Goal: Check status: Check status

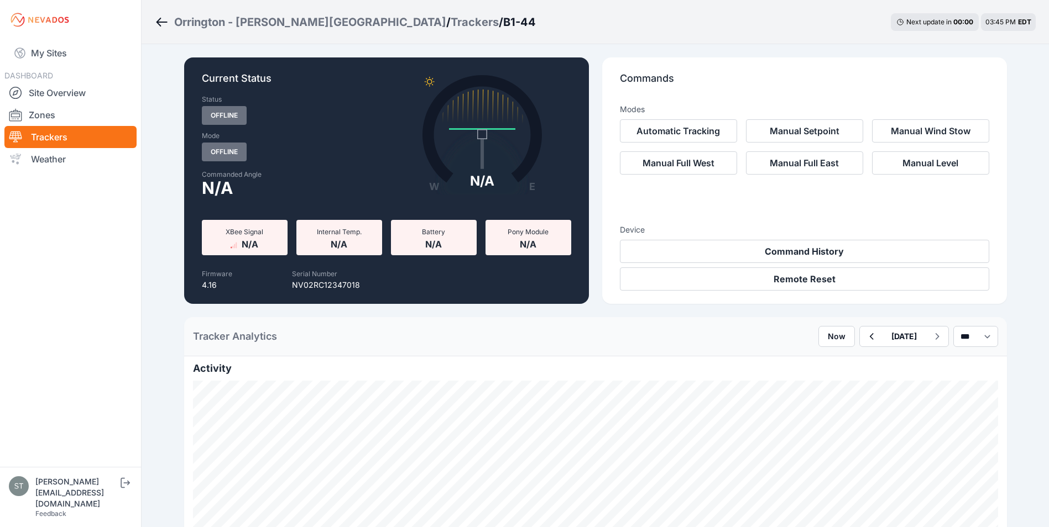
scroll to position [166, 0]
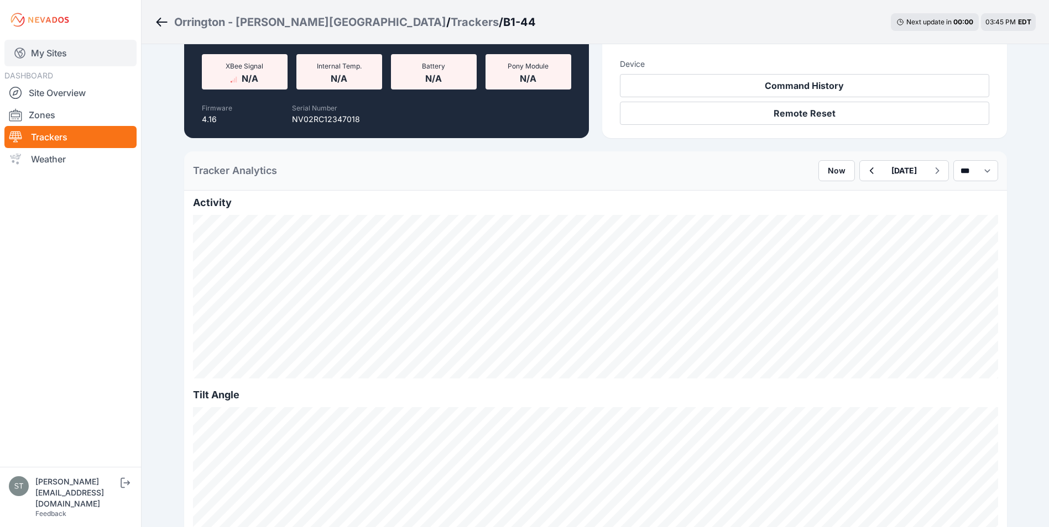
click at [30, 46] on link "My Sites" at bounding box center [70, 53] width 132 height 27
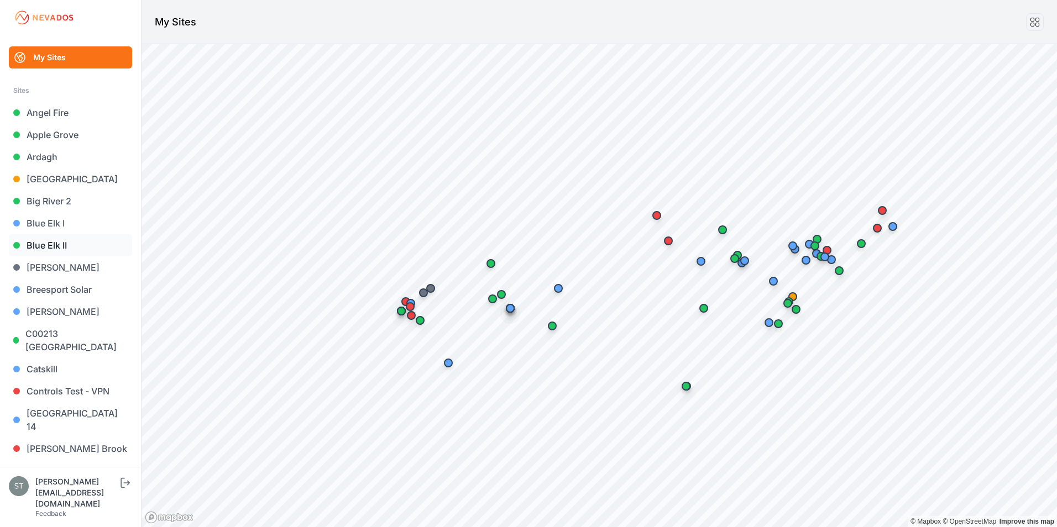
click at [55, 243] on link "Blue Elk II" at bounding box center [70, 245] width 123 height 22
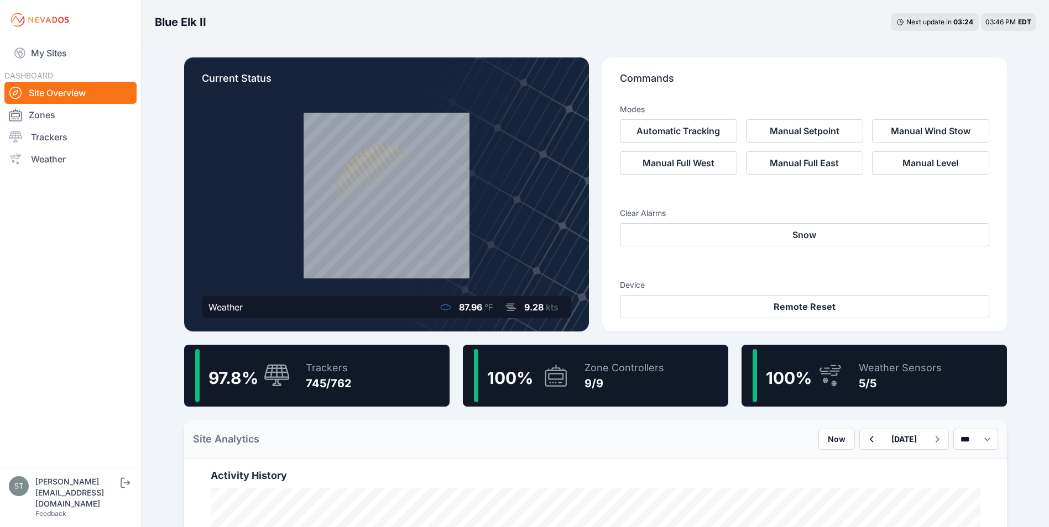
click at [363, 381] on div "97.8 % Trackers 745/762" at bounding box center [316, 376] width 265 height 62
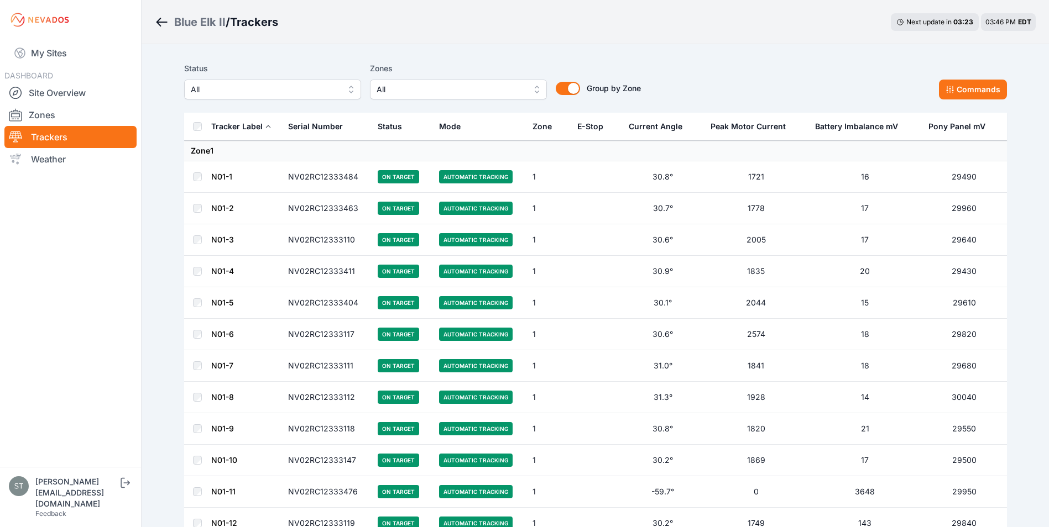
click at [432, 88] on span "All" at bounding box center [451, 89] width 148 height 13
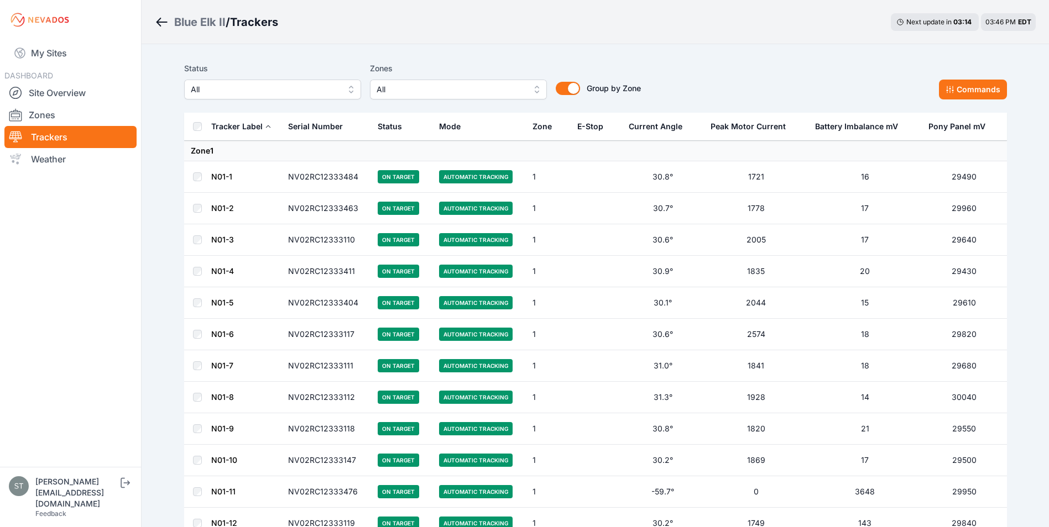
click at [205, 93] on span "All" at bounding box center [265, 89] width 148 height 13
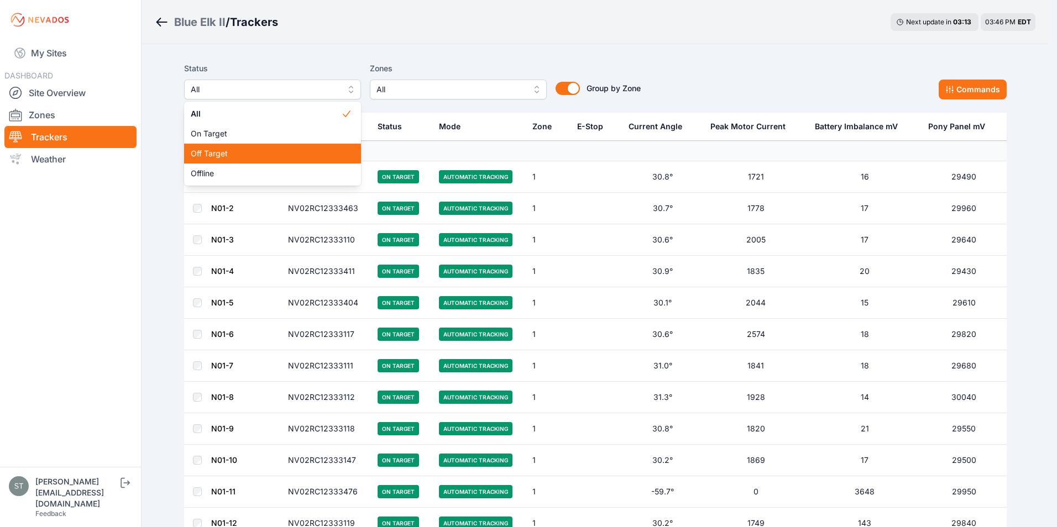
click at [215, 155] on span "Off Target" at bounding box center [266, 153] width 150 height 11
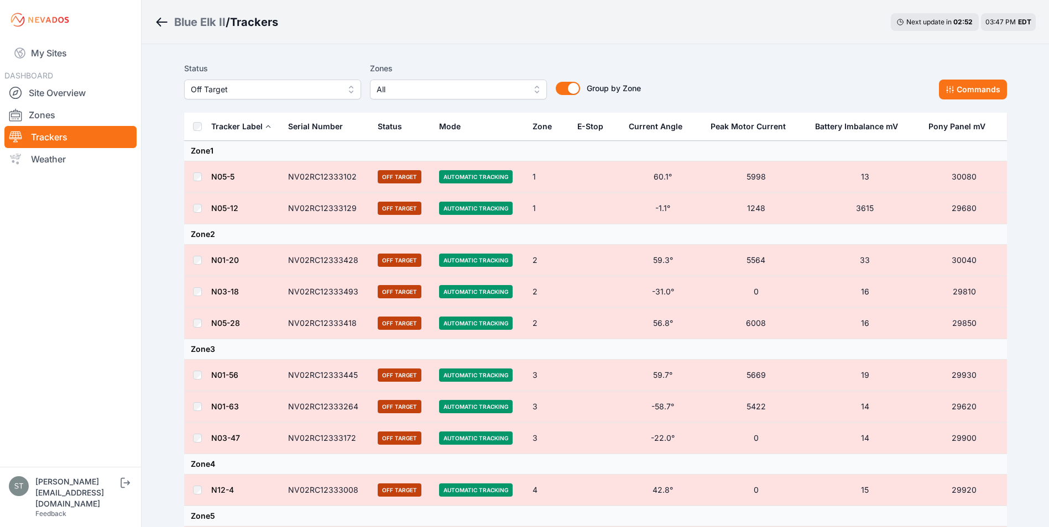
click at [202, 127] on th at bounding box center [197, 127] width 27 height 28
click at [968, 89] on button "Commands" at bounding box center [973, 90] width 68 height 20
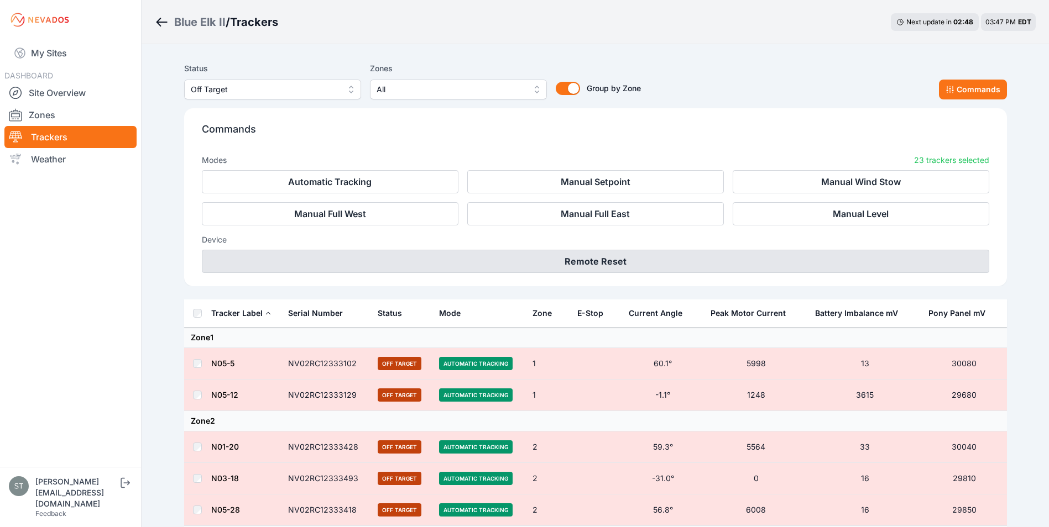
click at [598, 258] on button "Remote Reset" at bounding box center [595, 261] width 787 height 23
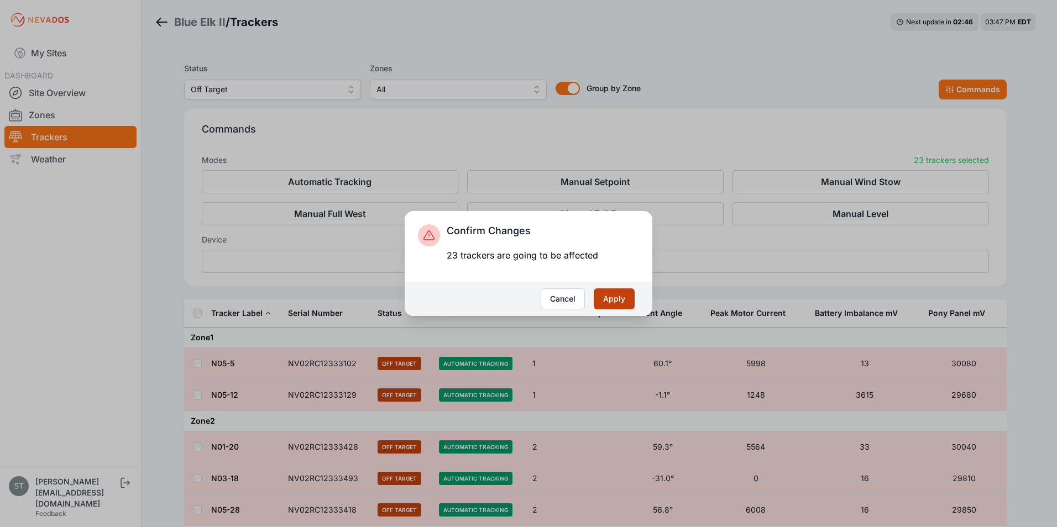
click at [616, 297] on button "Apply" at bounding box center [614, 299] width 41 height 21
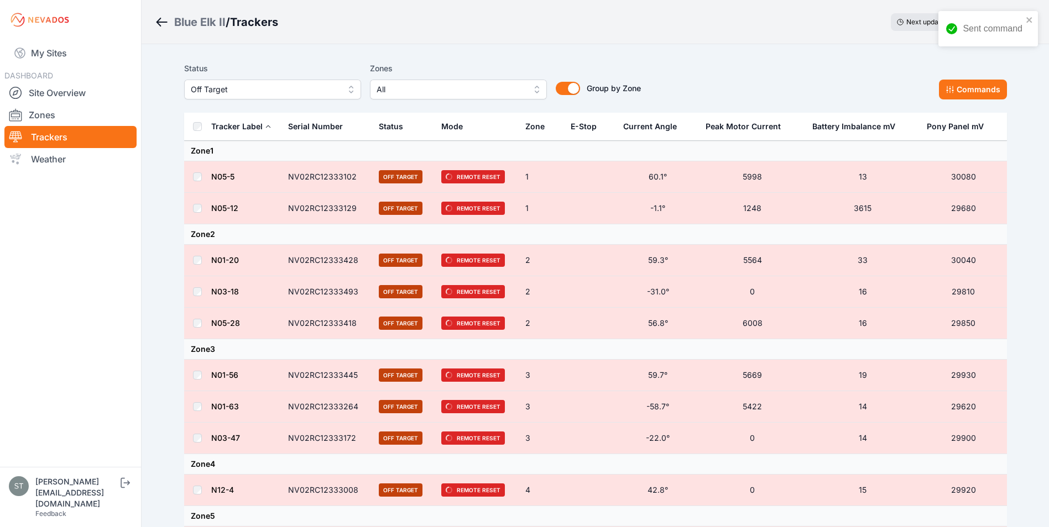
click at [220, 94] on span "Off Target" at bounding box center [265, 89] width 148 height 13
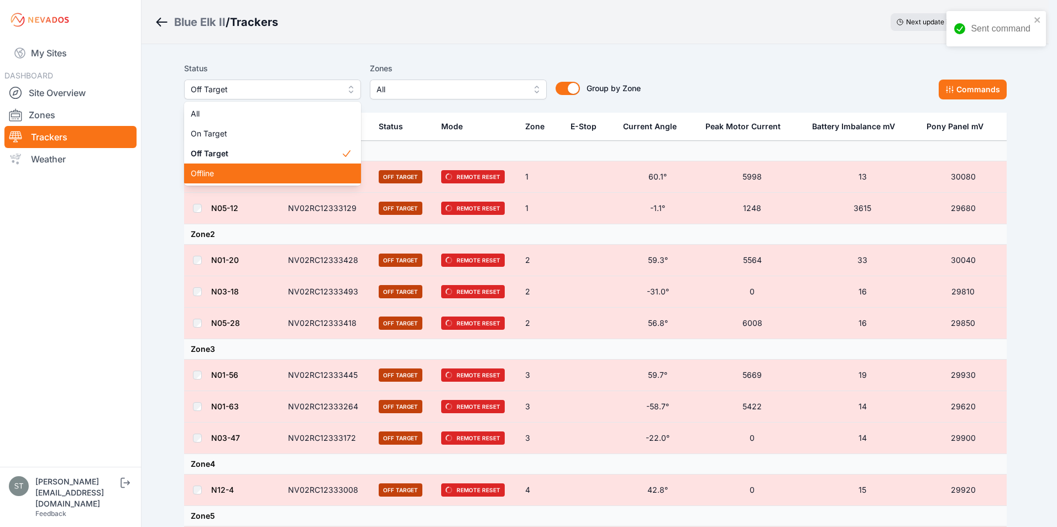
click at [217, 174] on span "Offline" at bounding box center [266, 173] width 150 height 11
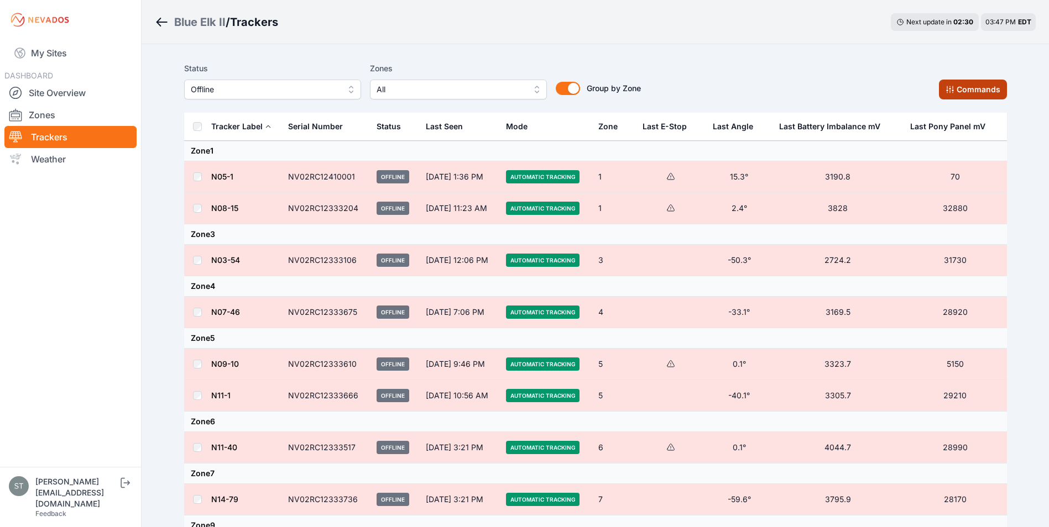
click at [955, 94] on button "Commands" at bounding box center [973, 90] width 68 height 20
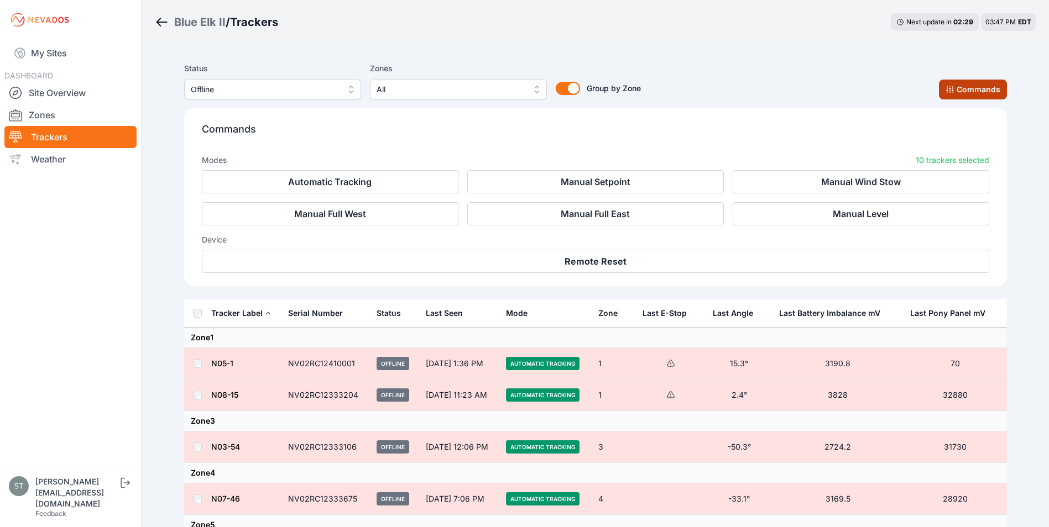
click at [954, 91] on icon at bounding box center [949, 89] width 9 height 9
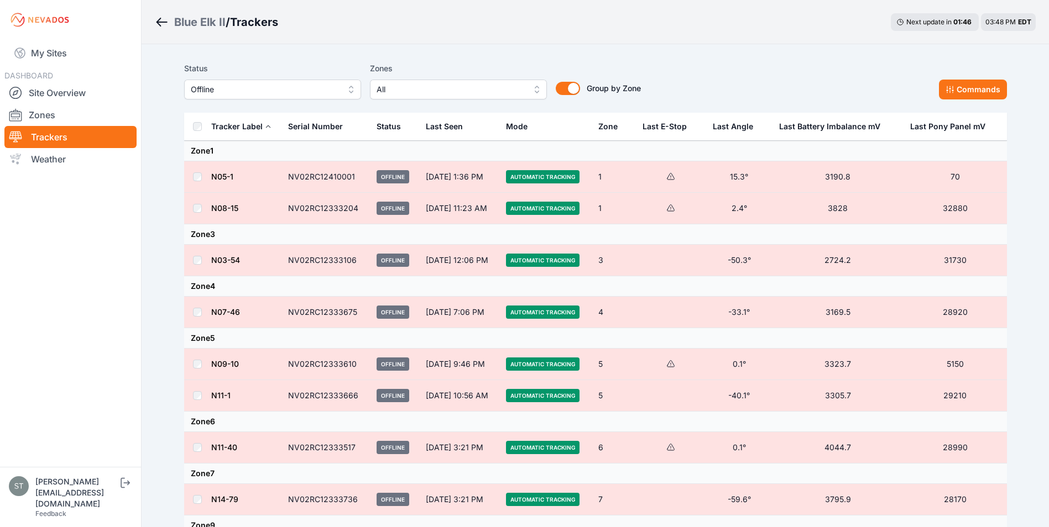
click at [299, 92] on span "Offline" at bounding box center [265, 89] width 148 height 13
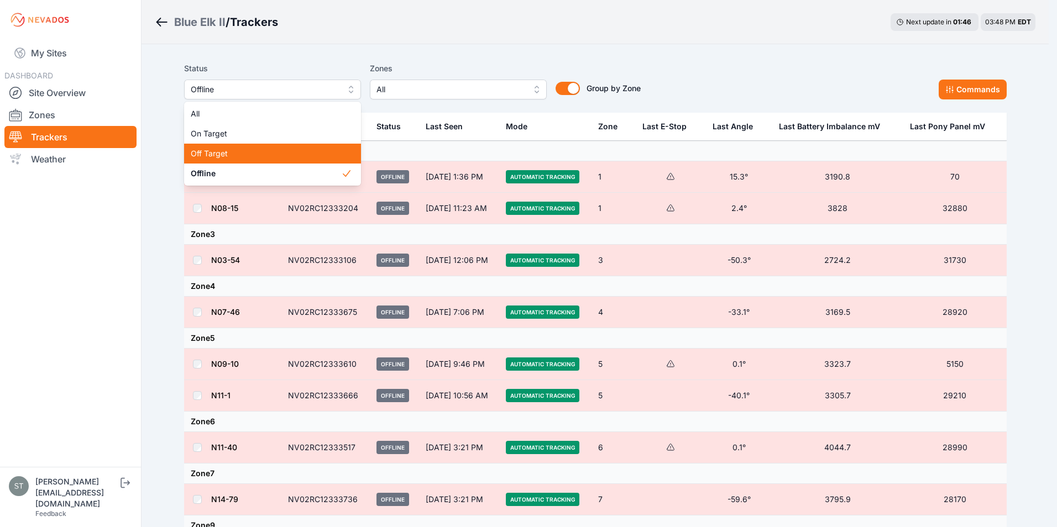
click at [234, 155] on span "Off Target" at bounding box center [266, 153] width 150 height 11
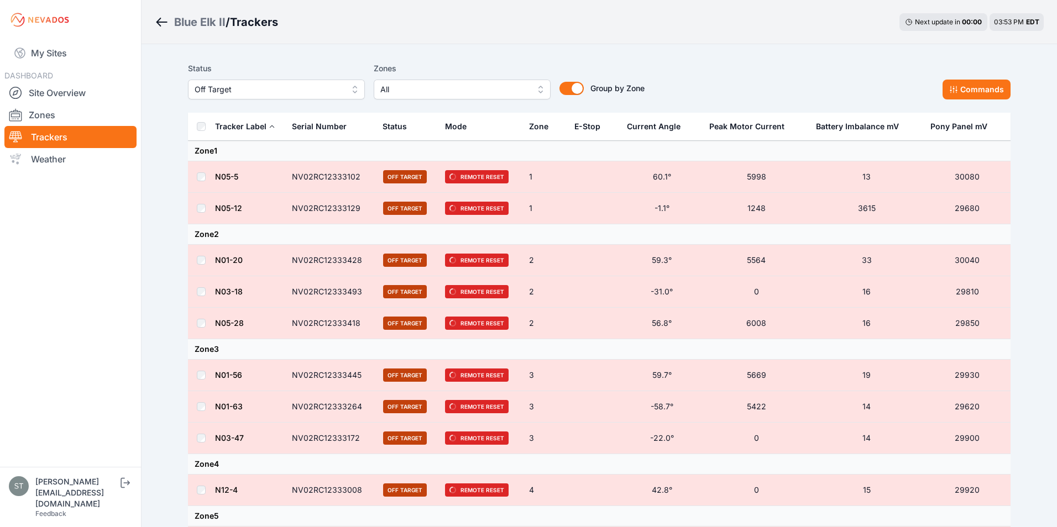
click at [243, 92] on span "Off Target" at bounding box center [269, 89] width 148 height 13
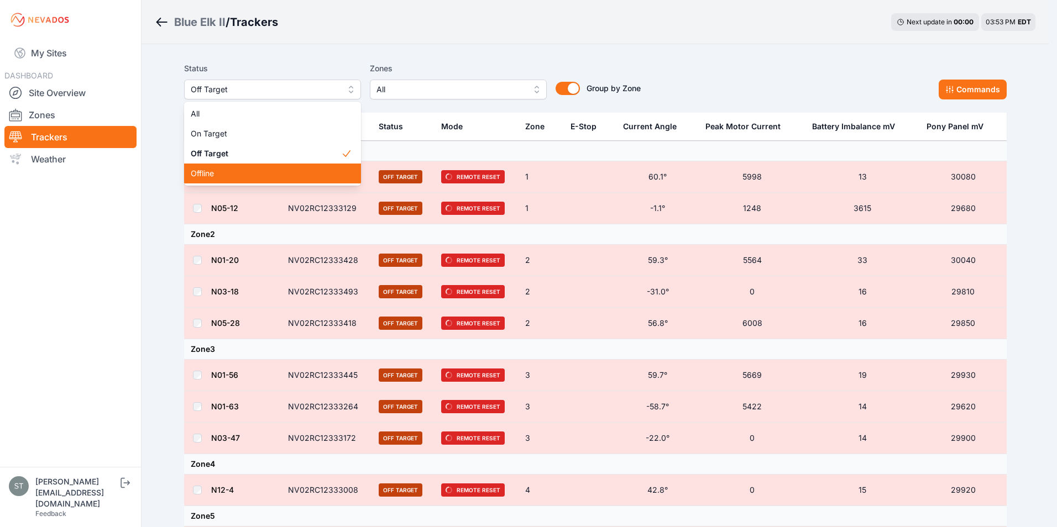
click at [224, 170] on span "Offline" at bounding box center [266, 173] width 150 height 11
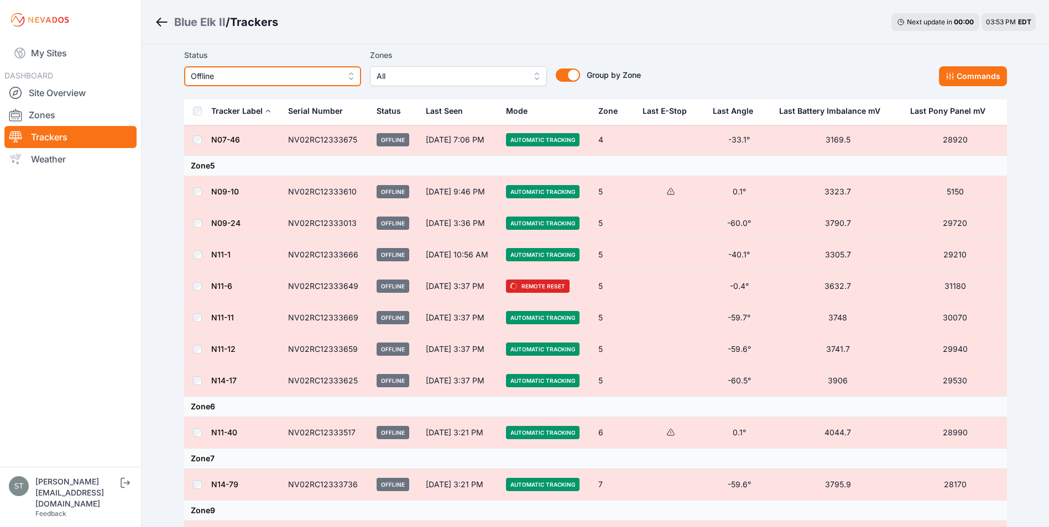
scroll to position [175, 0]
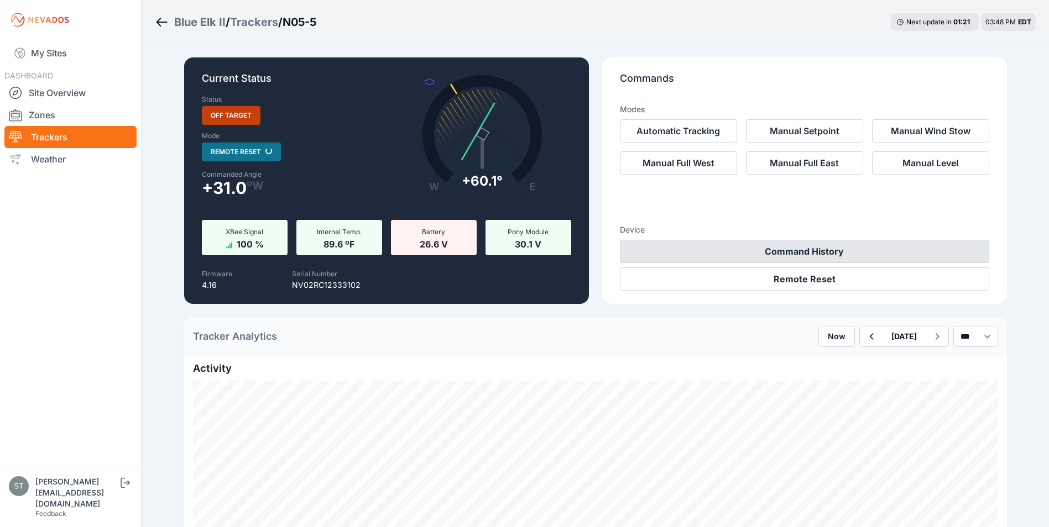
click at [858, 253] on button "Command History" at bounding box center [804, 251] width 369 height 23
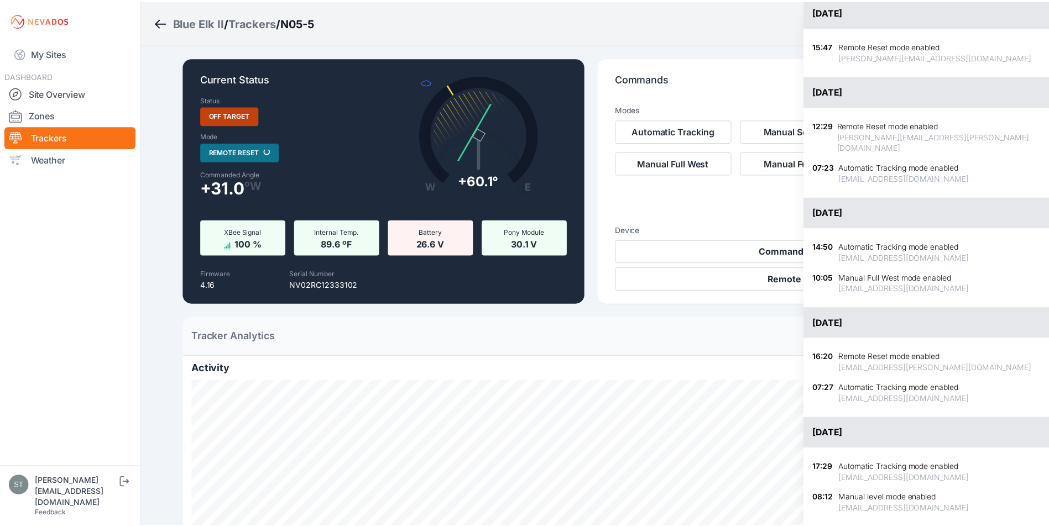
scroll to position [111, 0]
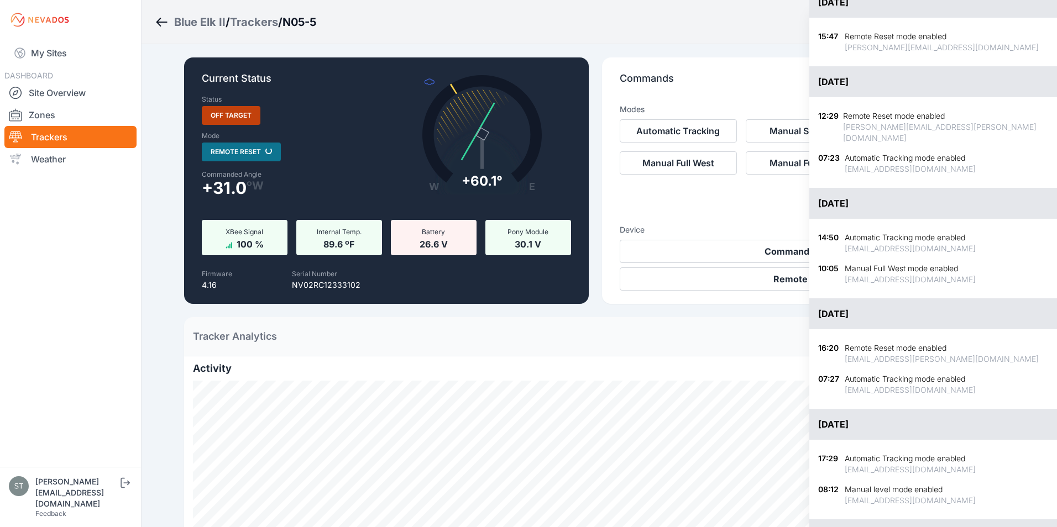
click at [746, 204] on div "Close panel Command History Commands issued by any user from this O&M Dashboard…" at bounding box center [528, 263] width 1057 height 527
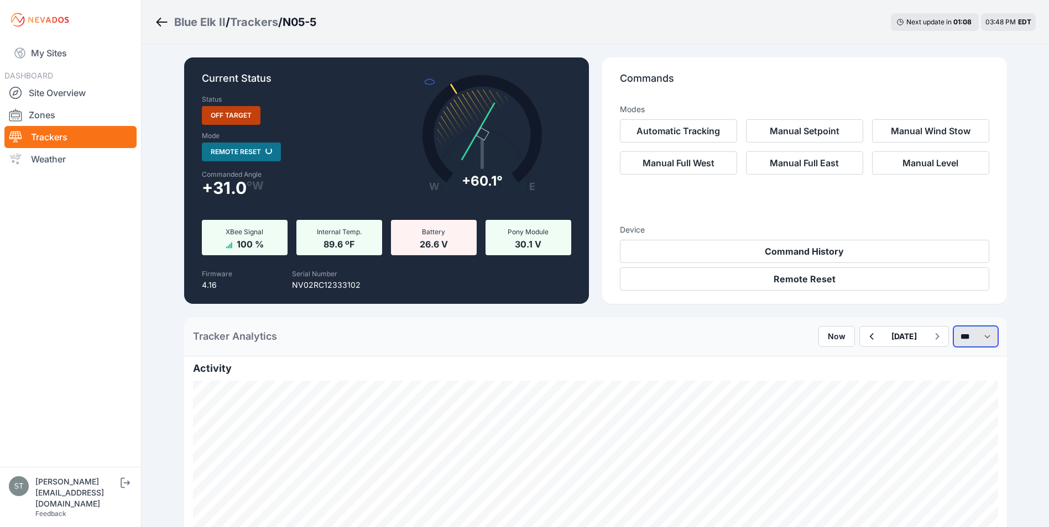
click at [968, 337] on select "*** **** *****" at bounding box center [975, 336] width 45 height 21
click at [953, 326] on select "*** **** *****" at bounding box center [975, 336] width 45 height 21
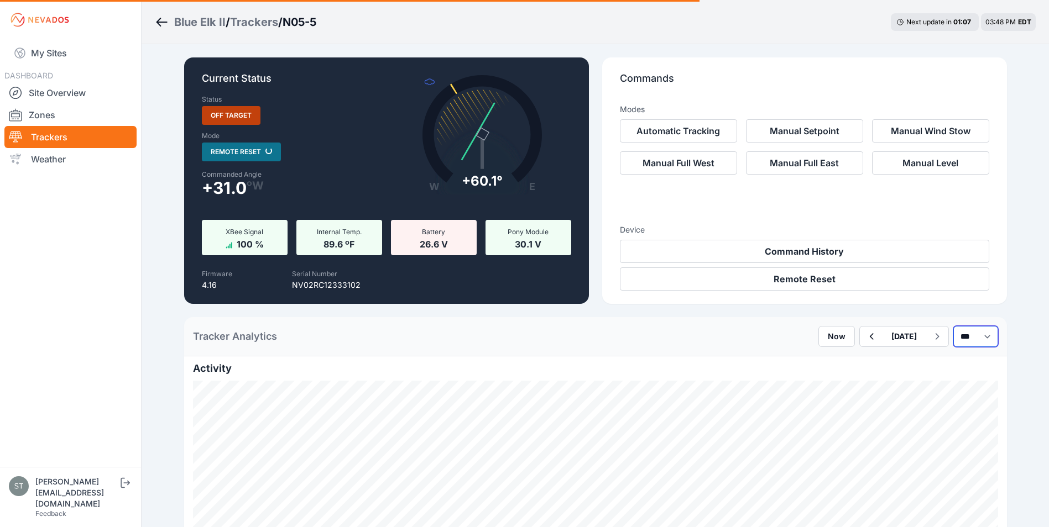
select select "*******"
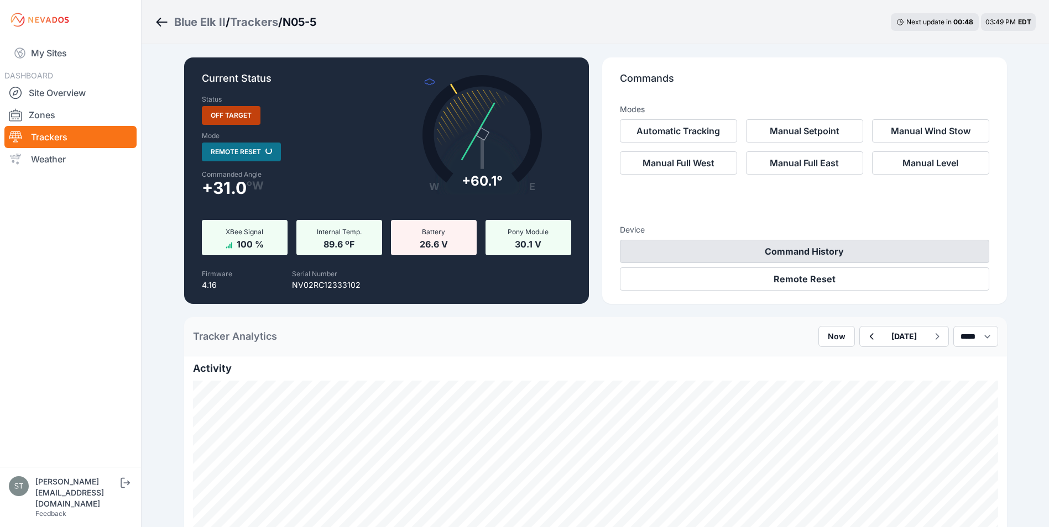
click at [840, 257] on button "Command History" at bounding box center [804, 251] width 369 height 23
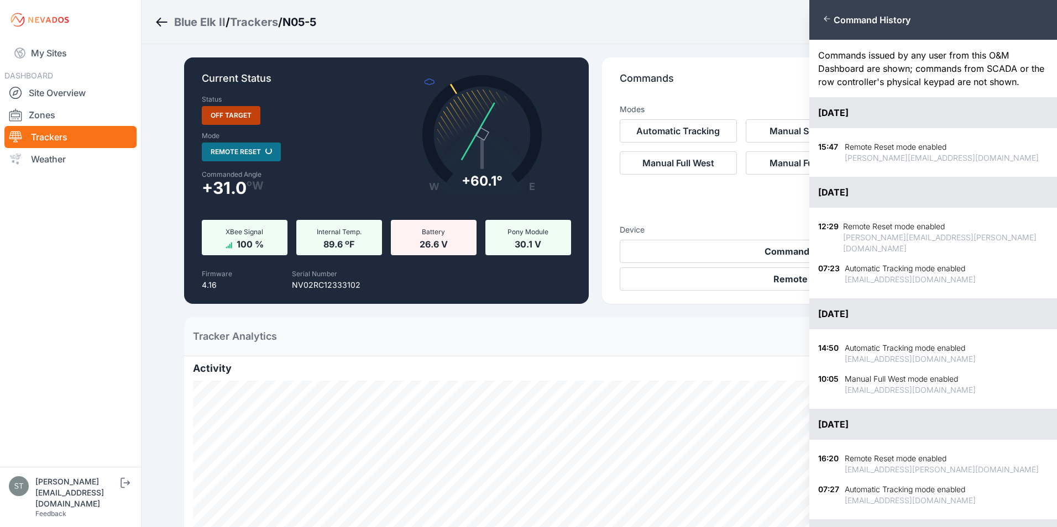
click at [743, 219] on div "Close panel Command History Commands issued by any user from this O&M Dashboard…" at bounding box center [528, 263] width 1057 height 527
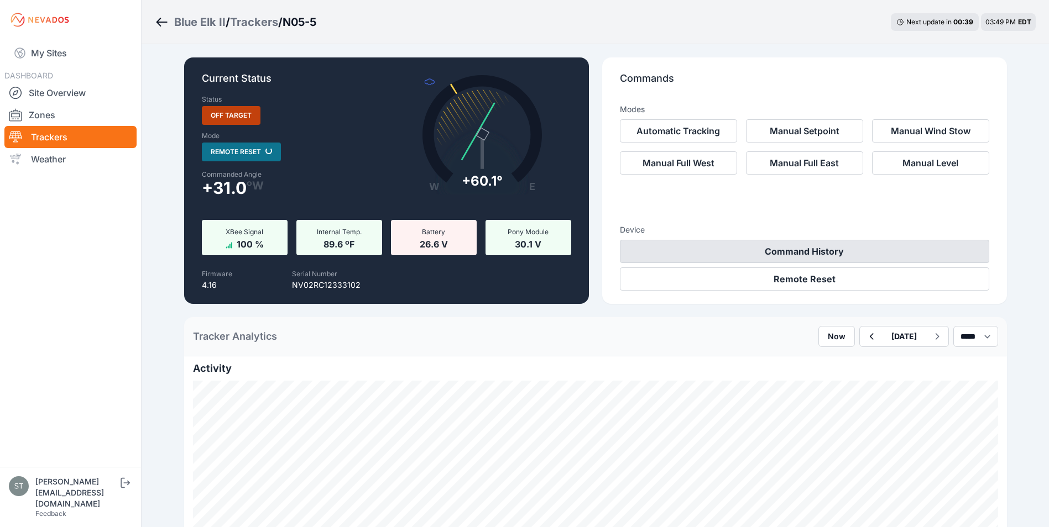
click at [791, 254] on button "Command History" at bounding box center [804, 251] width 369 height 23
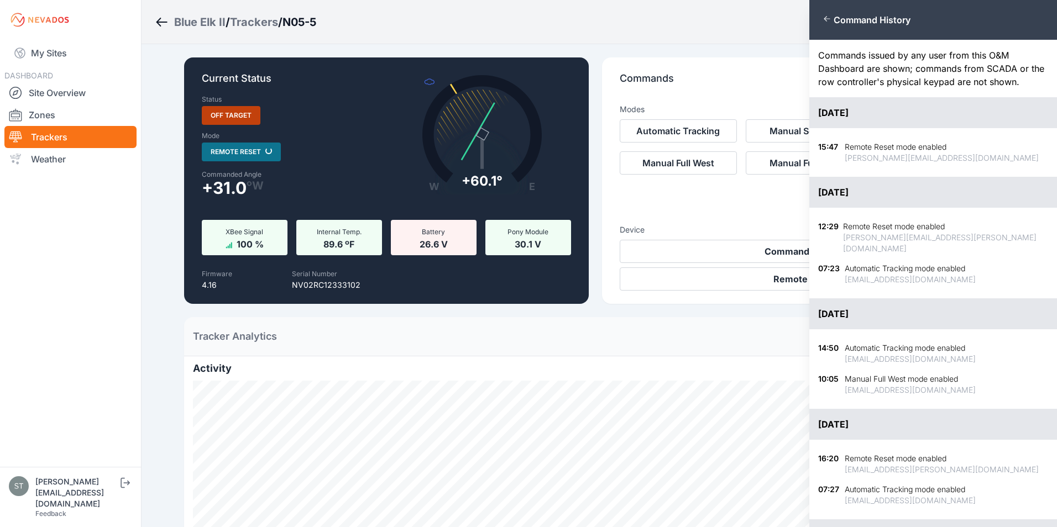
click at [769, 207] on div "Close panel Command History Commands issued by any user from this O&M Dashboard…" at bounding box center [528, 263] width 1057 height 527
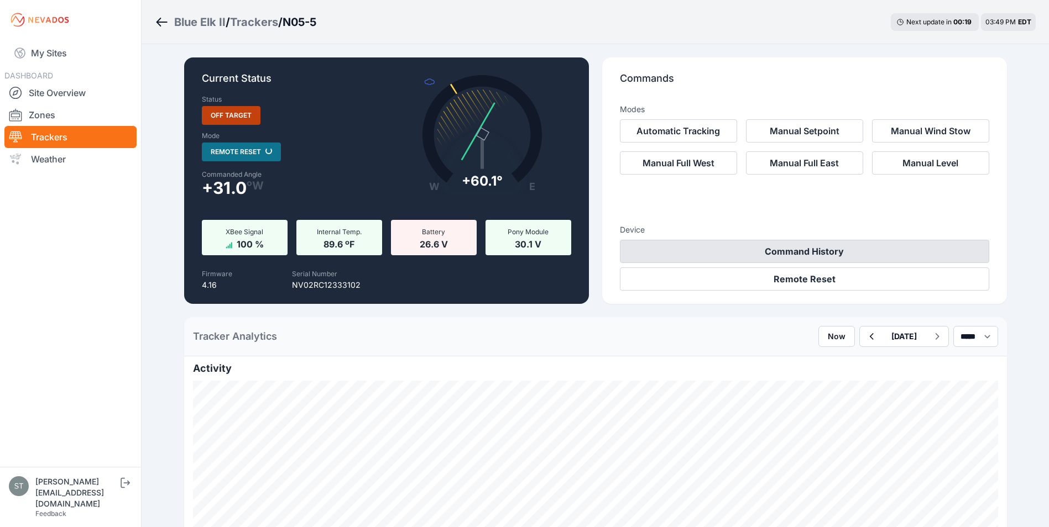
click at [800, 251] on button "Command History" at bounding box center [804, 251] width 369 height 23
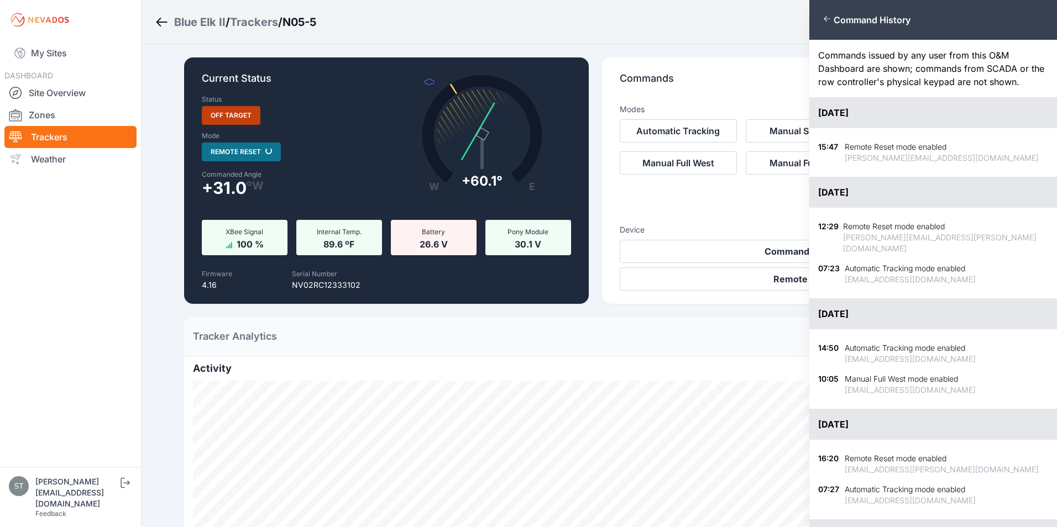
click at [755, 211] on div "Close panel Command History Commands issued by any user from this O&M Dashboard…" at bounding box center [528, 263] width 1057 height 527
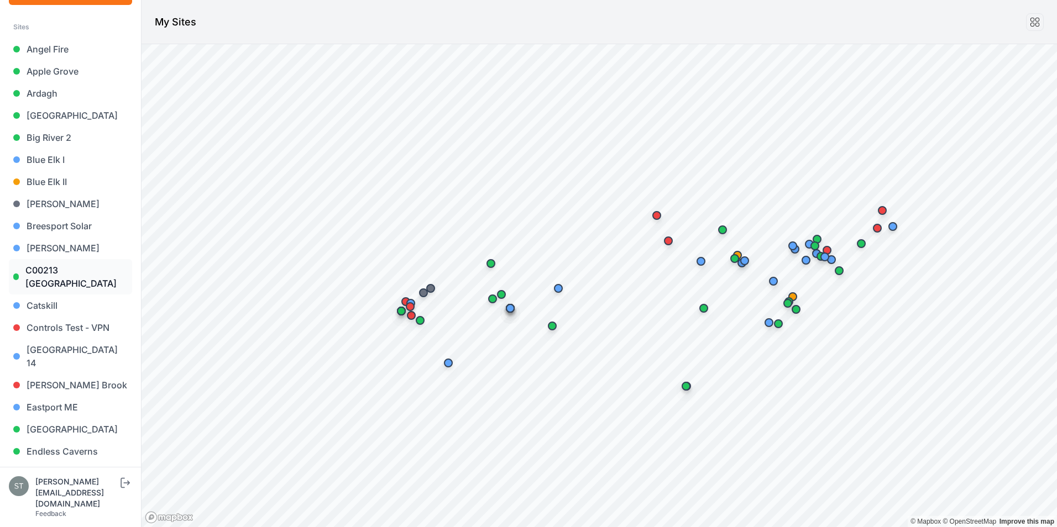
scroll to position [61, 0]
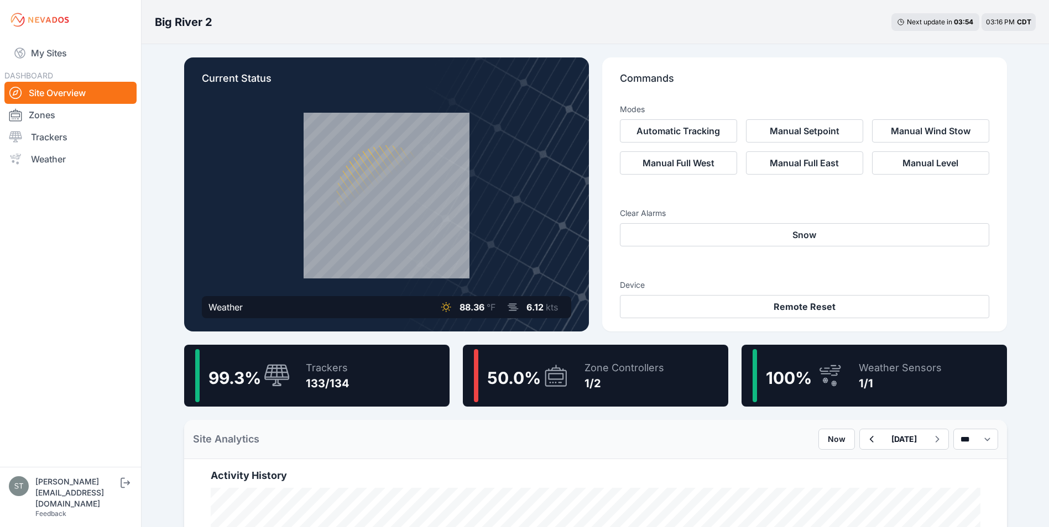
click at [237, 363] on div "99.3 %" at bounding box center [242, 375] width 95 height 53
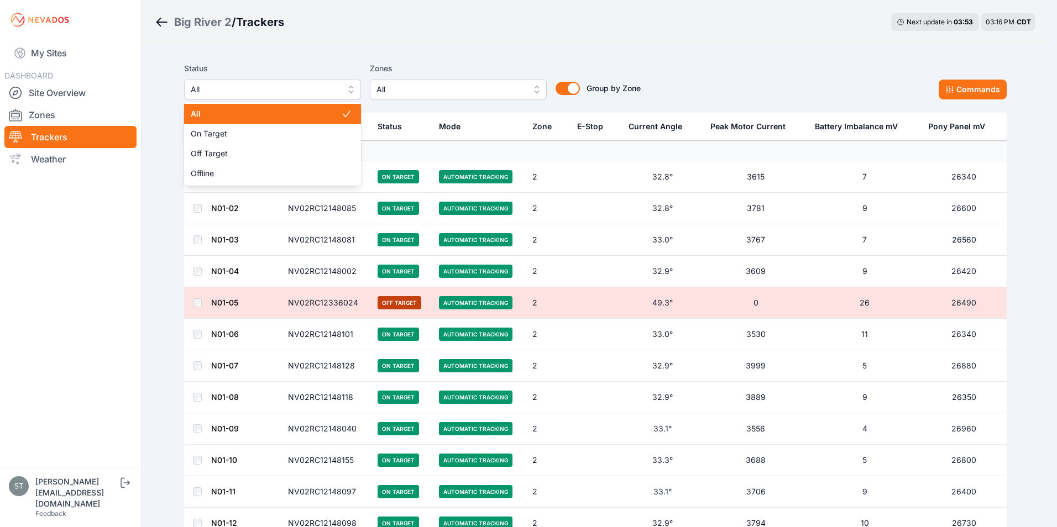
click at [266, 90] on span "All" at bounding box center [265, 89] width 148 height 13
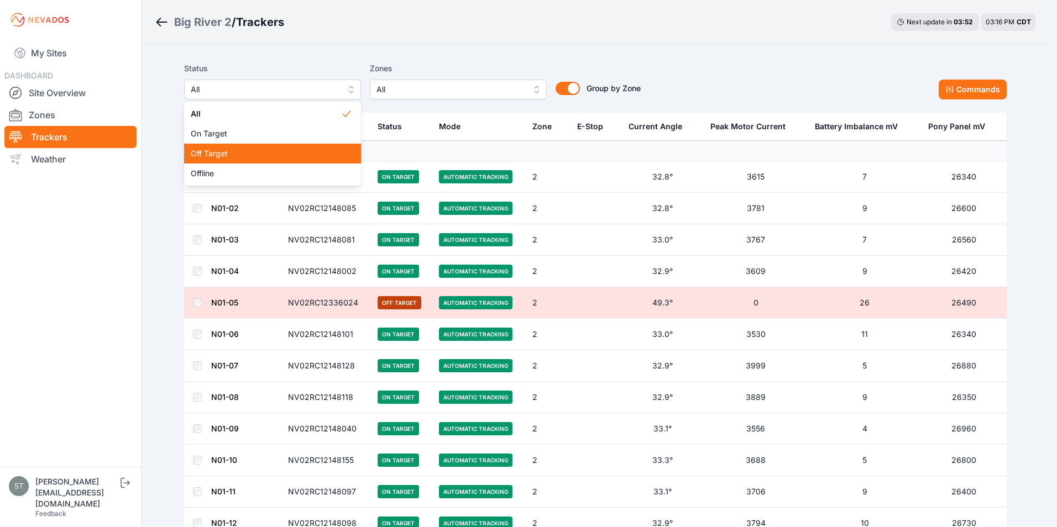
click at [218, 154] on span "Off Target" at bounding box center [266, 153] width 150 height 11
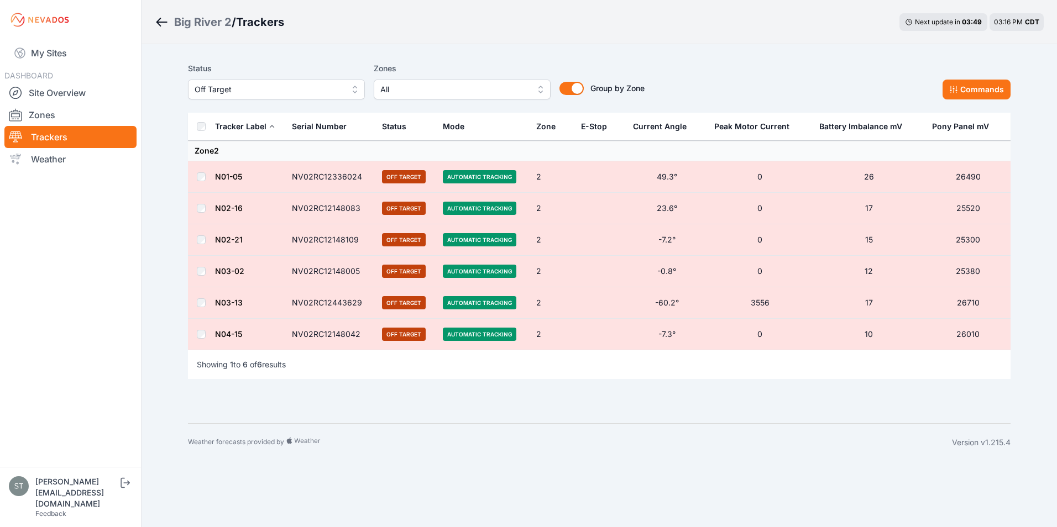
click at [270, 92] on span "Off Target" at bounding box center [269, 89] width 148 height 13
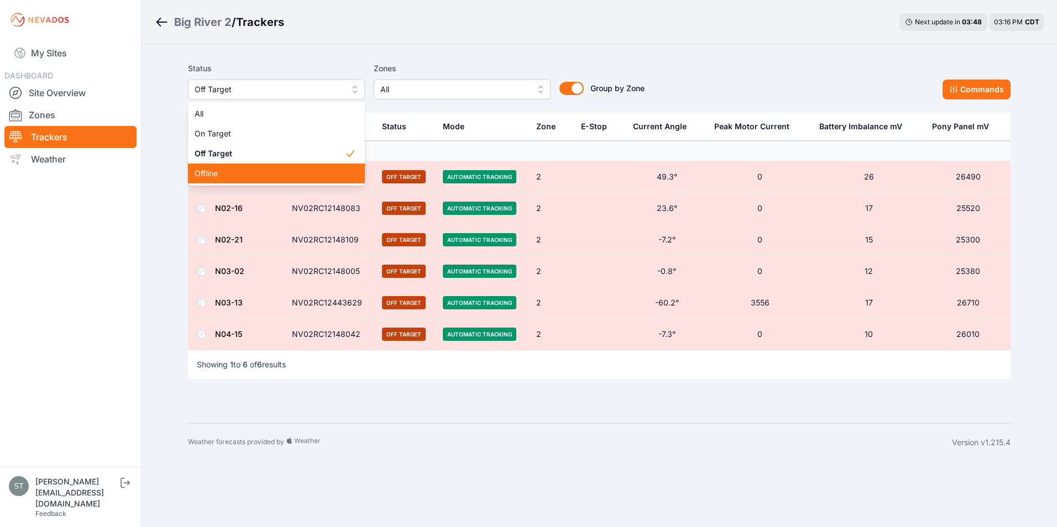
click at [217, 172] on span "Offline" at bounding box center [270, 173] width 150 height 11
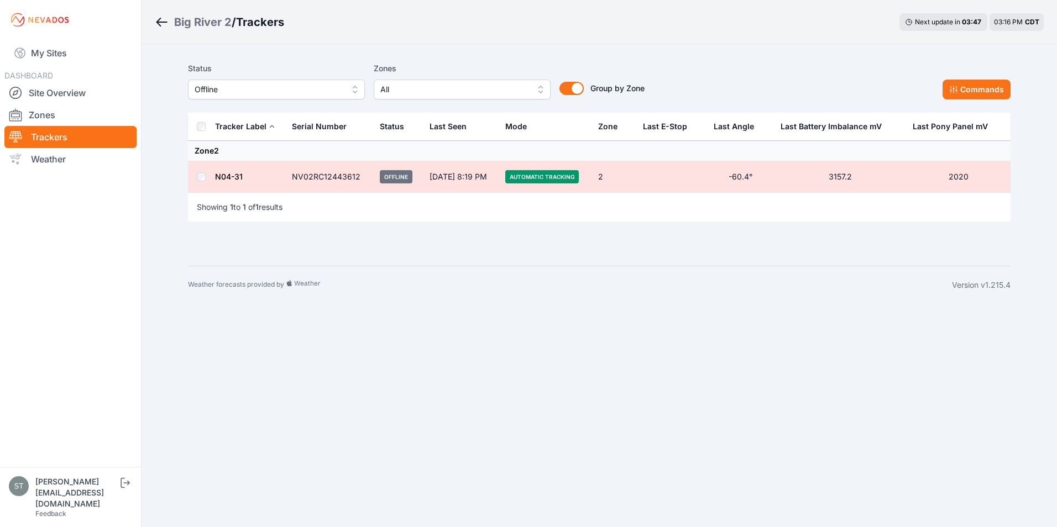
click at [258, 88] on span "Offline" at bounding box center [269, 89] width 148 height 13
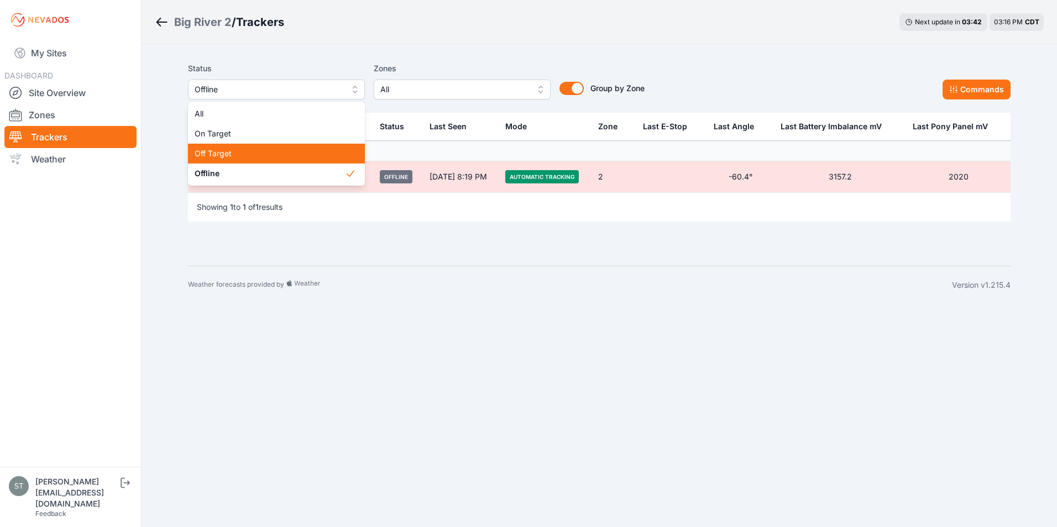
click at [222, 151] on span "Off Target" at bounding box center [270, 153] width 150 height 11
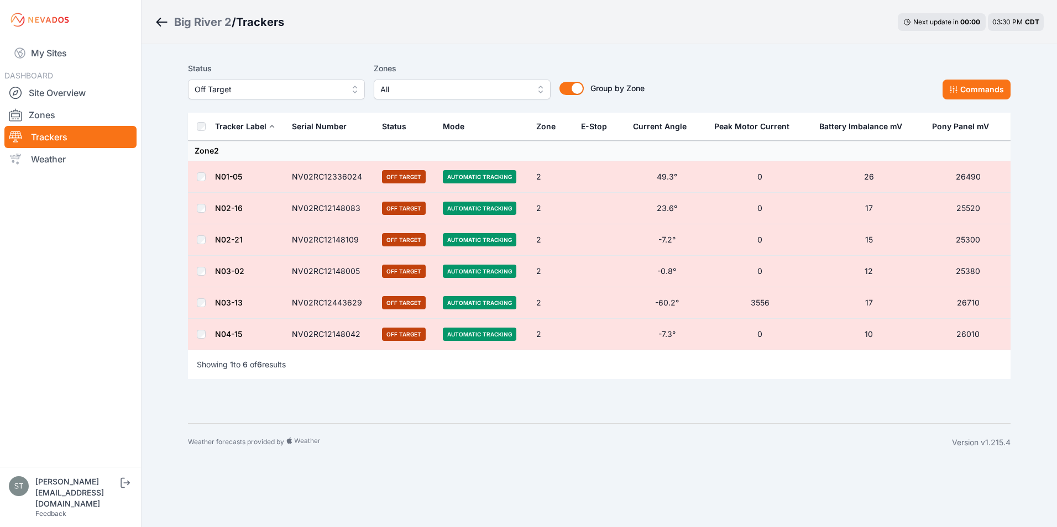
click at [250, 89] on span "Off Target" at bounding box center [269, 89] width 148 height 13
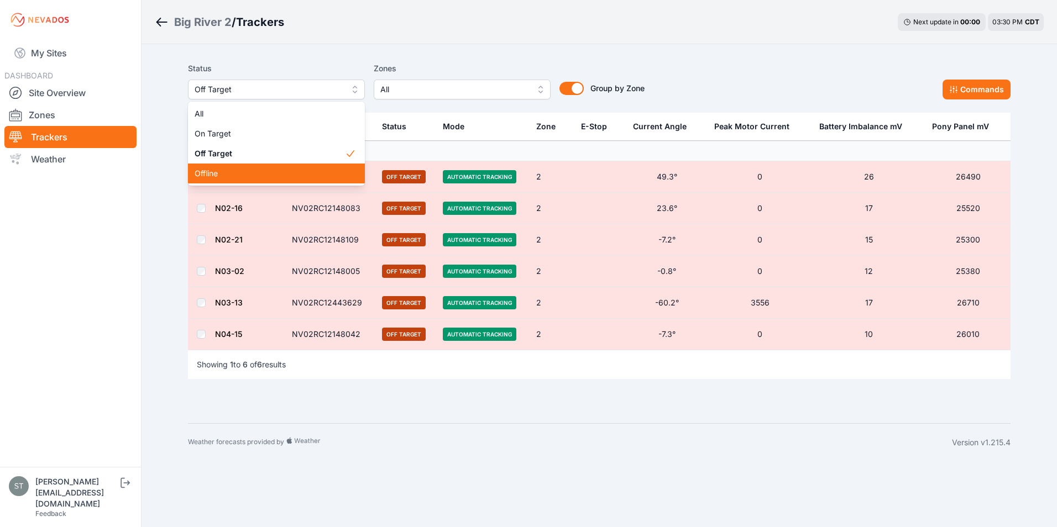
click at [221, 170] on span "Offline" at bounding box center [270, 173] width 150 height 11
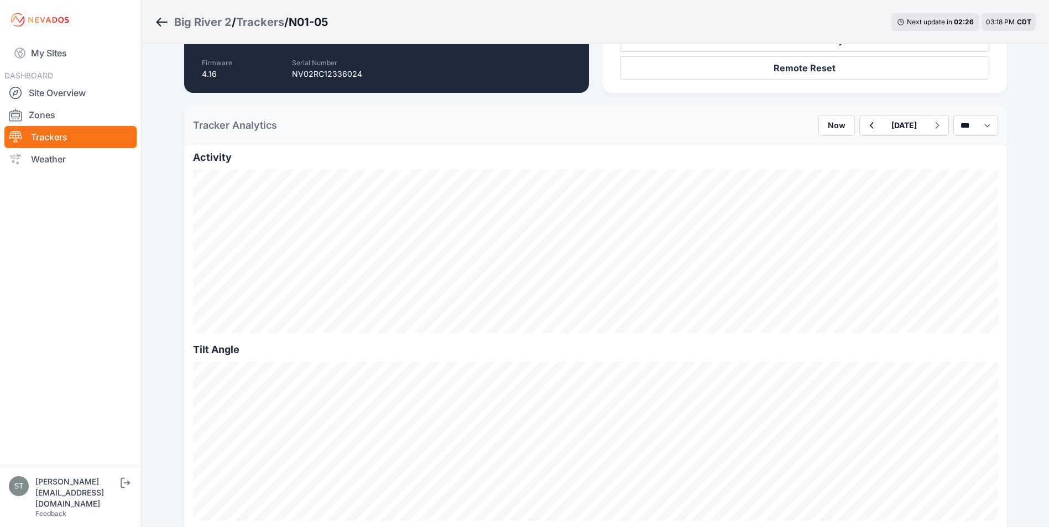
scroll to position [221, 0]
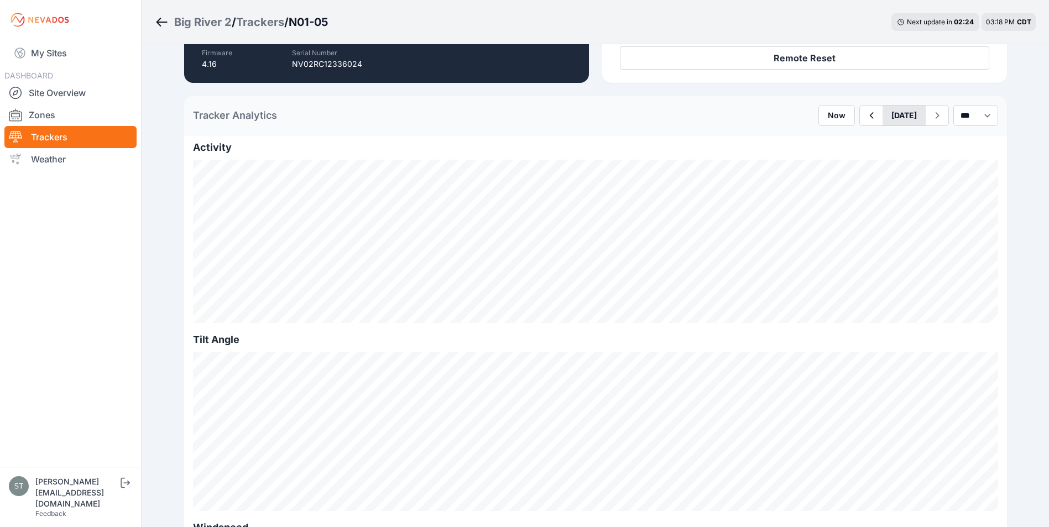
click at [882, 117] on button "[DATE]" at bounding box center [903, 116] width 43 height 20
click at [884, 183] on div "29" at bounding box center [891, 176] width 15 height 15
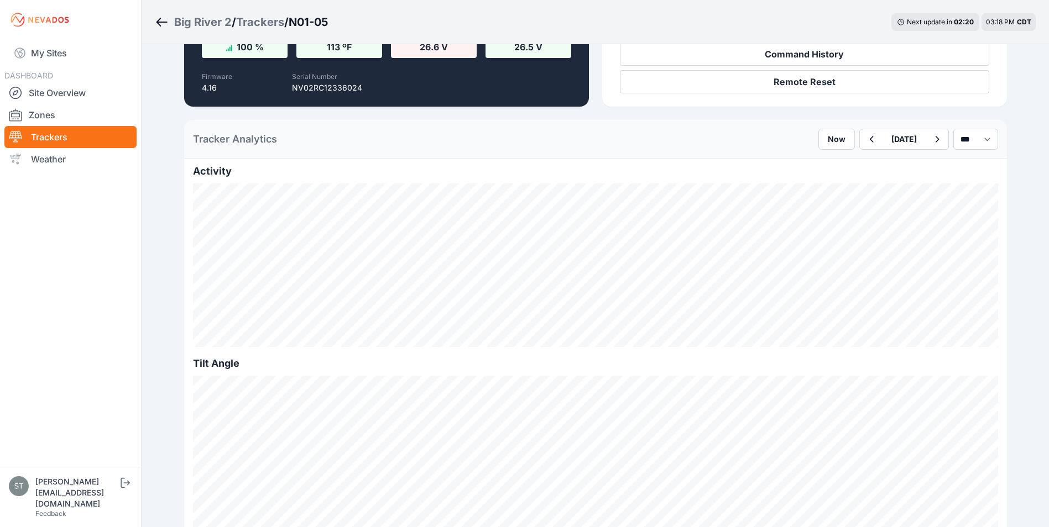
scroll to position [111, 0]
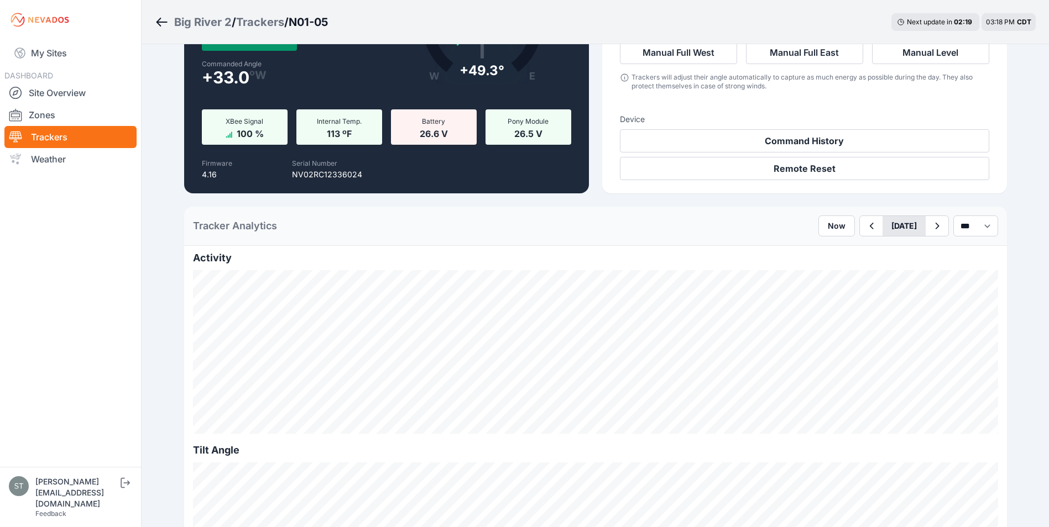
click at [906, 224] on button "July 29" at bounding box center [903, 226] width 43 height 20
click at [730, 237] on div "Tracker Analytics Now July 29 Previous Month Next Month July 2025 Su Mo Tu We T…" at bounding box center [595, 226] width 823 height 39
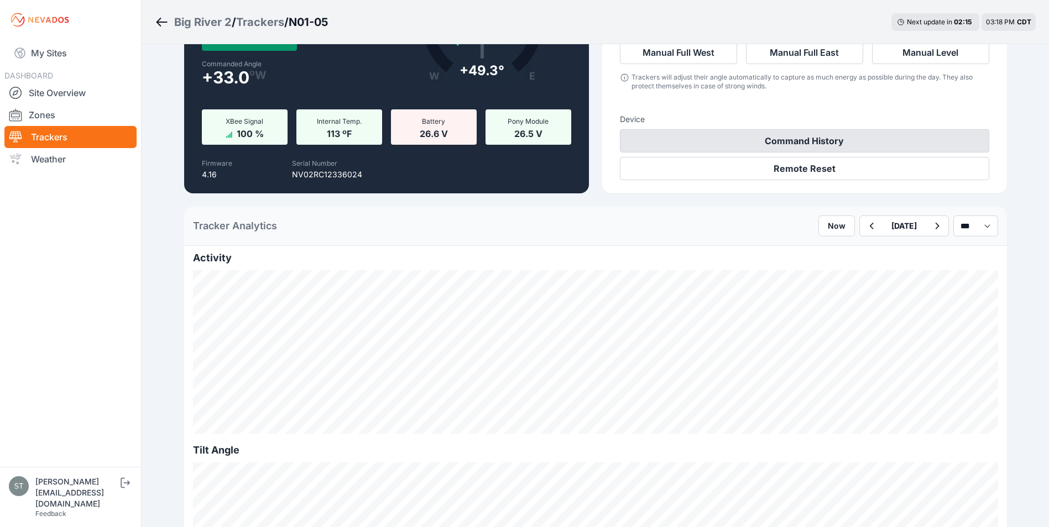
click at [813, 140] on button "Command History" at bounding box center [804, 140] width 369 height 23
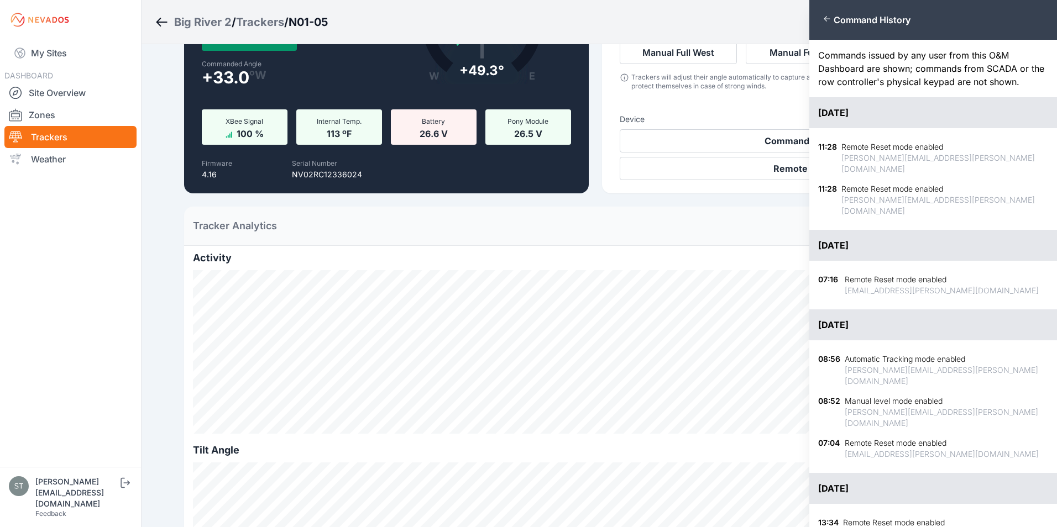
click at [774, 233] on div "Close panel Command History Commands issued by any user from this O&M Dashboard…" at bounding box center [528, 263] width 1057 height 527
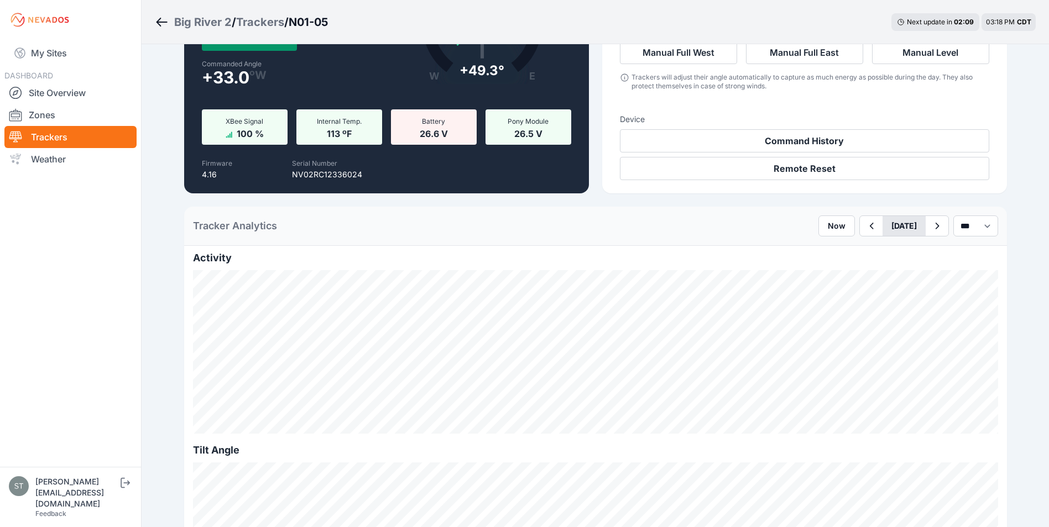
click at [902, 231] on button "July 29" at bounding box center [903, 226] width 43 height 20
click at [960, 252] on span "Next Month" at bounding box center [960, 251] width 0 height 13
click at [915, 306] on div "7" at bounding box center [922, 304] width 15 height 15
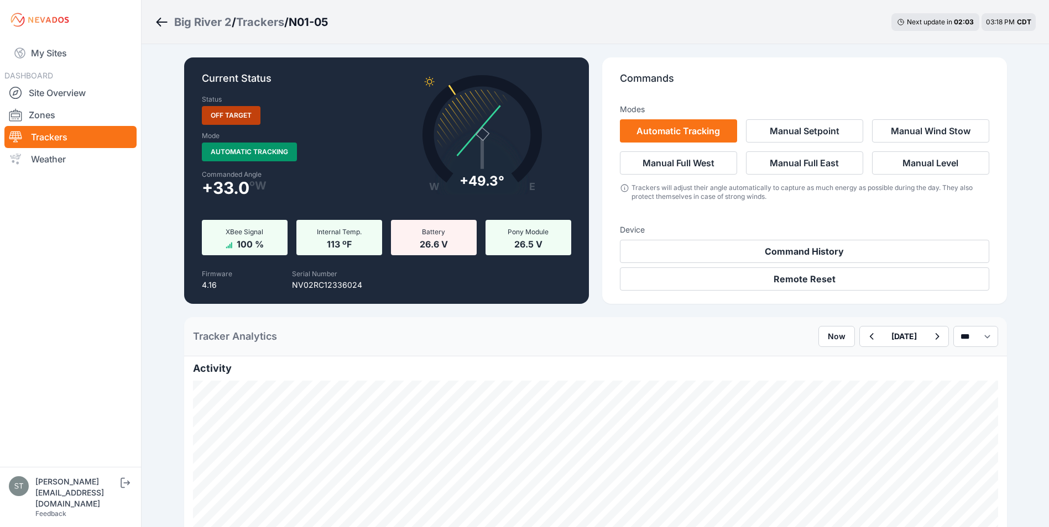
scroll to position [166, 0]
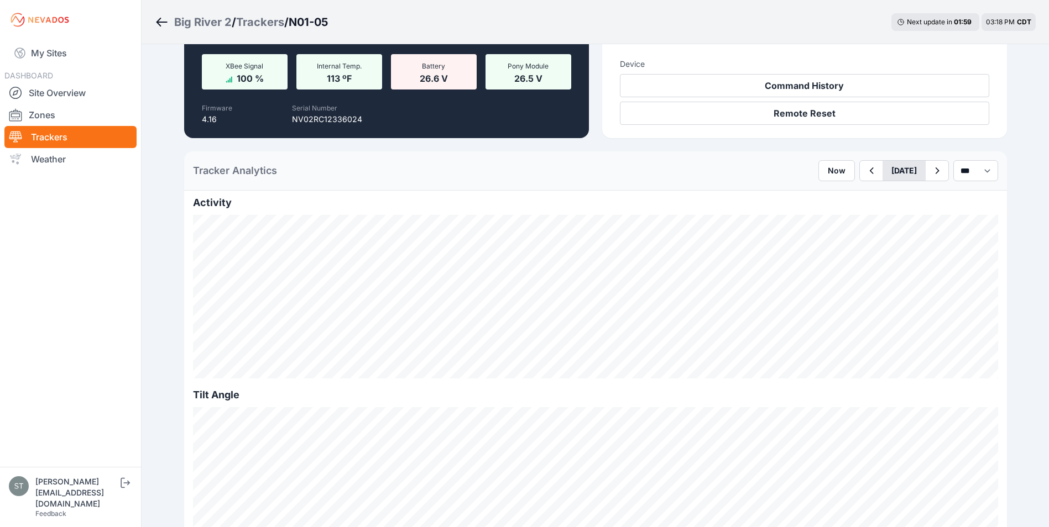
click at [888, 169] on button "August 07" at bounding box center [903, 171] width 43 height 20
click at [867, 267] on div "11" at bounding box center [874, 267] width 15 height 15
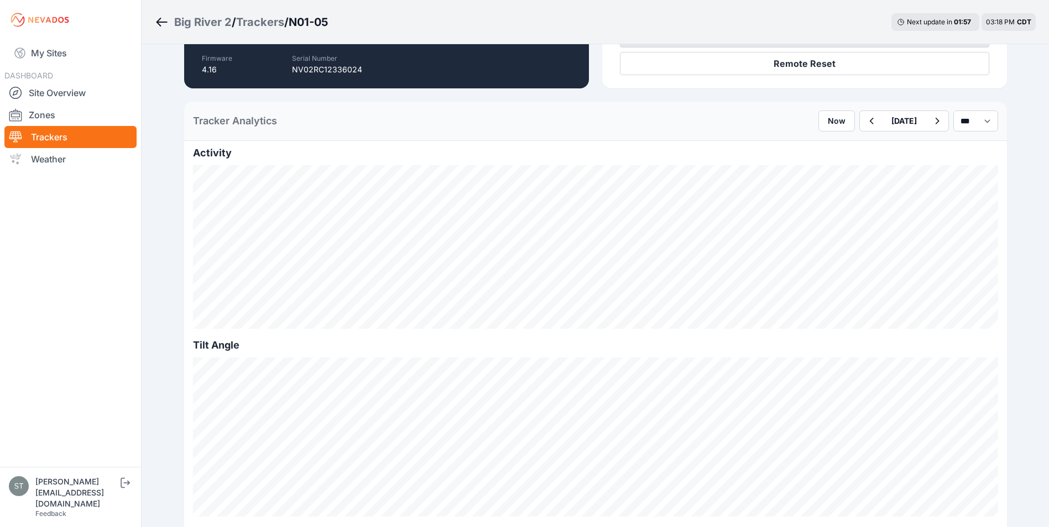
scroll to position [221, 0]
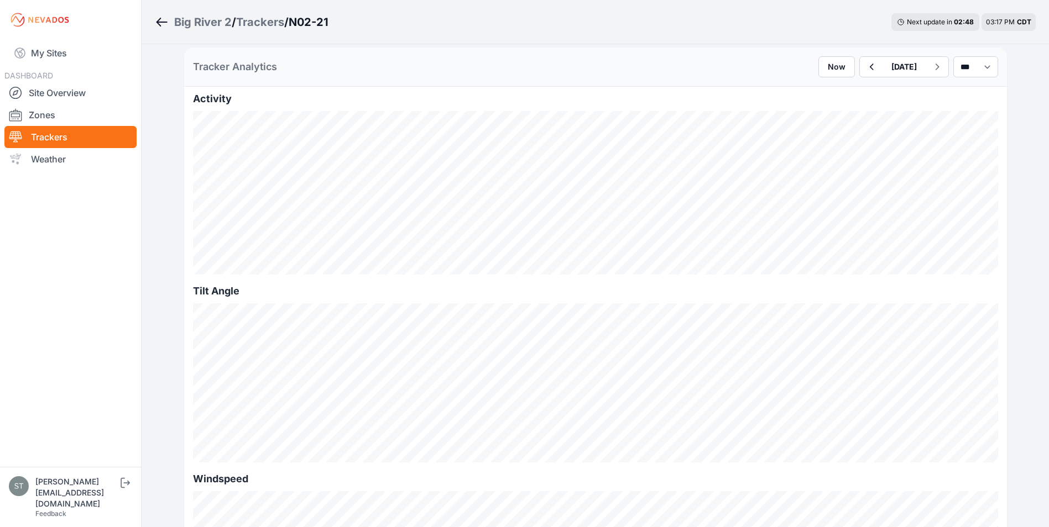
scroll to position [276, 0]
click at [864, 68] on icon "button" at bounding box center [871, 63] width 14 height 13
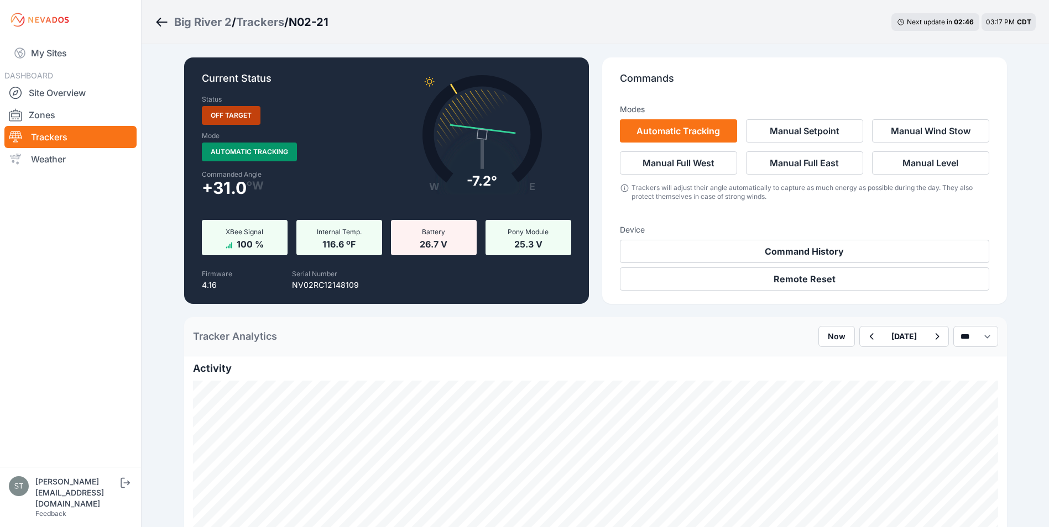
scroll to position [221, 0]
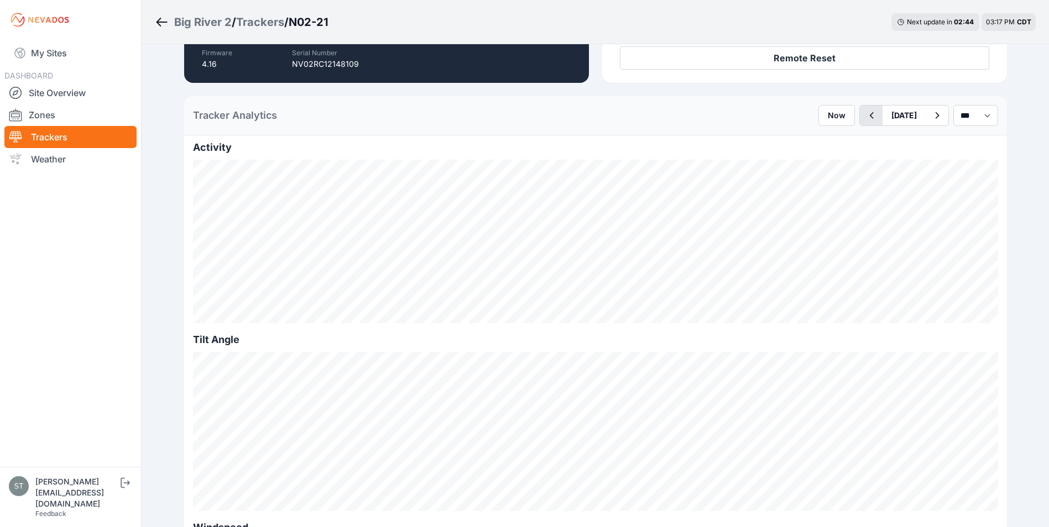
click at [864, 118] on icon "button" at bounding box center [871, 115] width 14 height 13
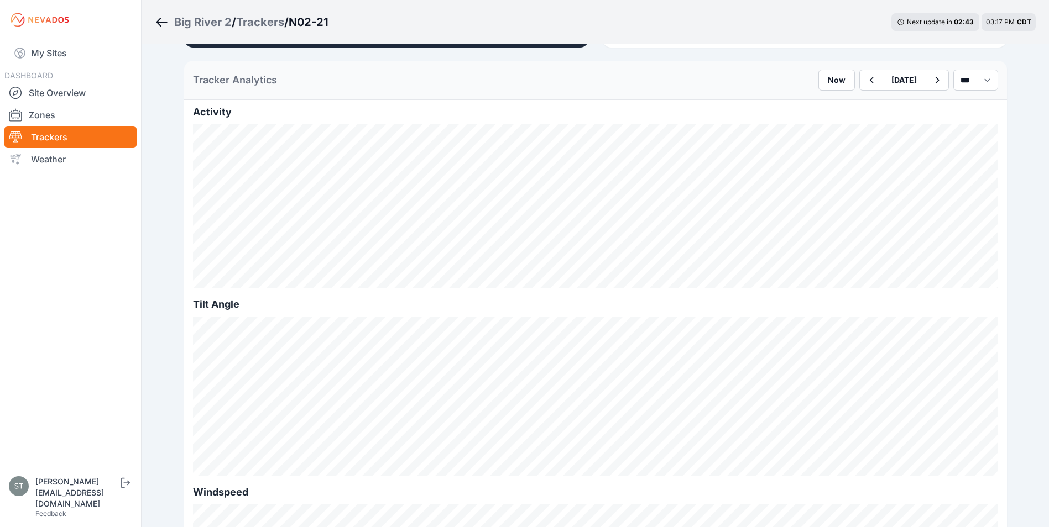
scroll to position [276, 0]
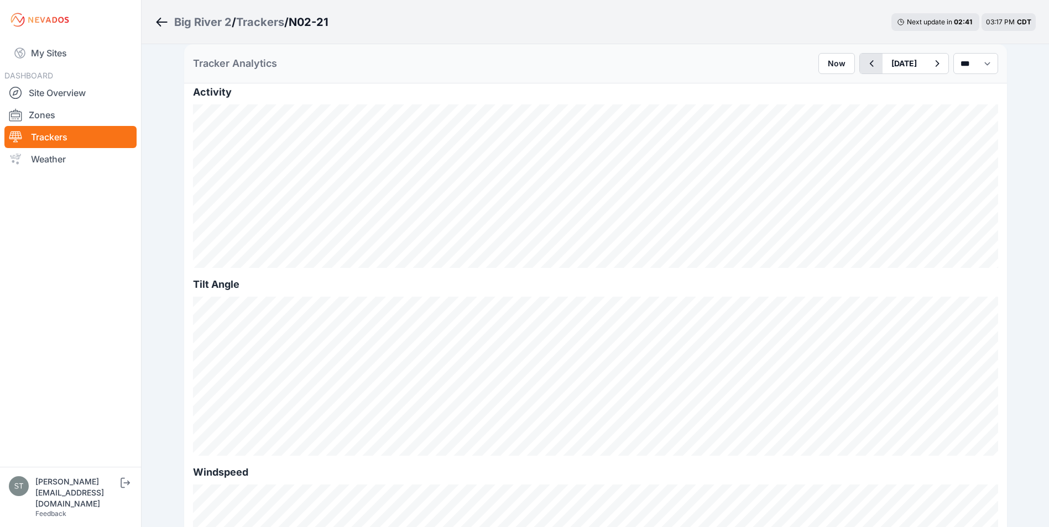
click at [864, 62] on icon "button" at bounding box center [871, 63] width 14 height 13
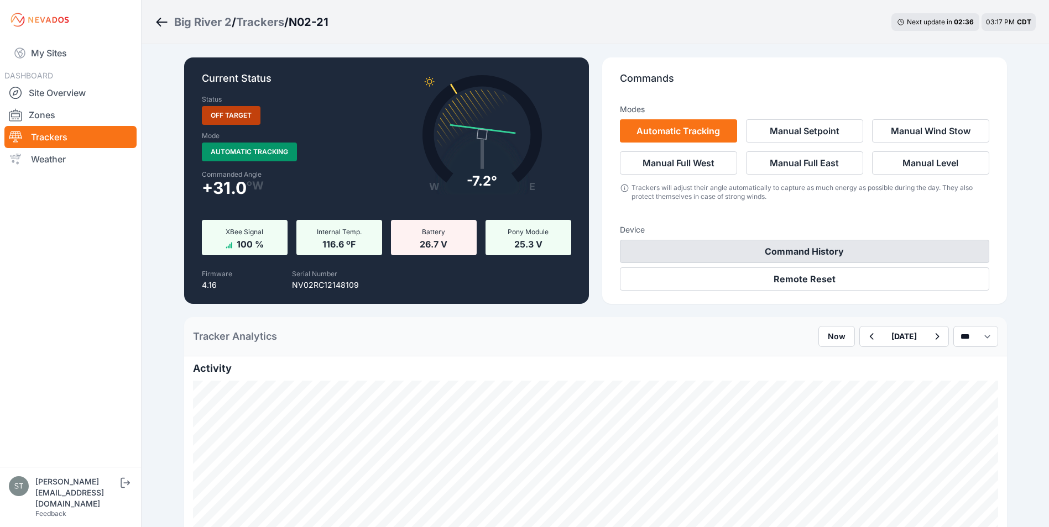
click at [796, 257] on button "Command History" at bounding box center [804, 251] width 369 height 23
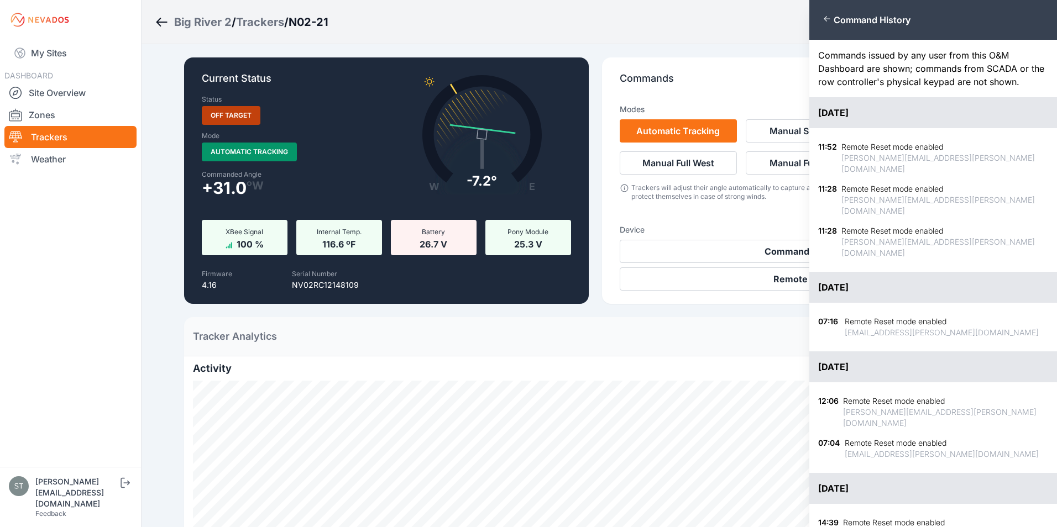
click at [701, 336] on div "Close panel Command History Commands issued by any user from this O&M Dashboard…" at bounding box center [528, 263] width 1057 height 527
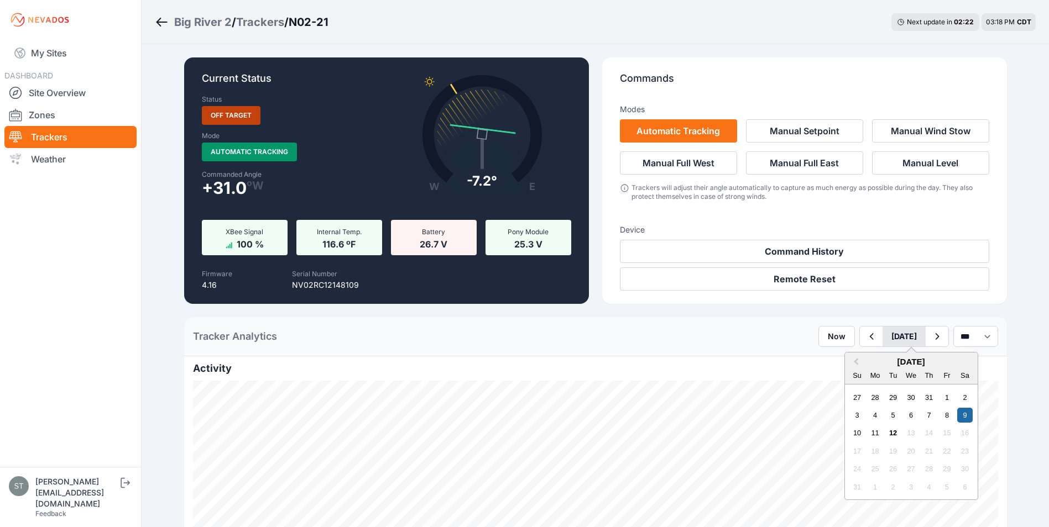
click at [882, 339] on button "August 09" at bounding box center [903, 337] width 43 height 20
click at [921, 411] on div "7" at bounding box center [928, 415] width 15 height 15
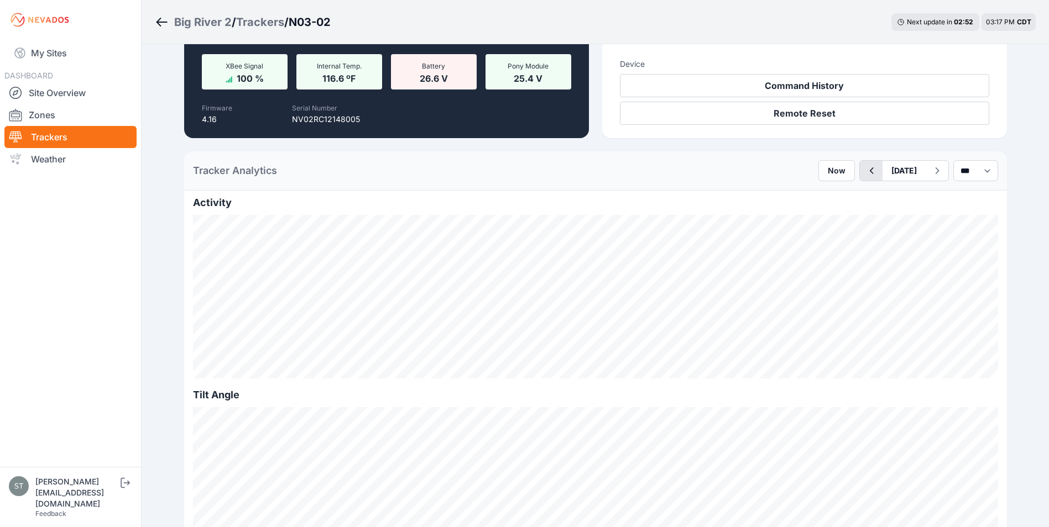
click at [864, 165] on icon "button" at bounding box center [871, 170] width 14 height 13
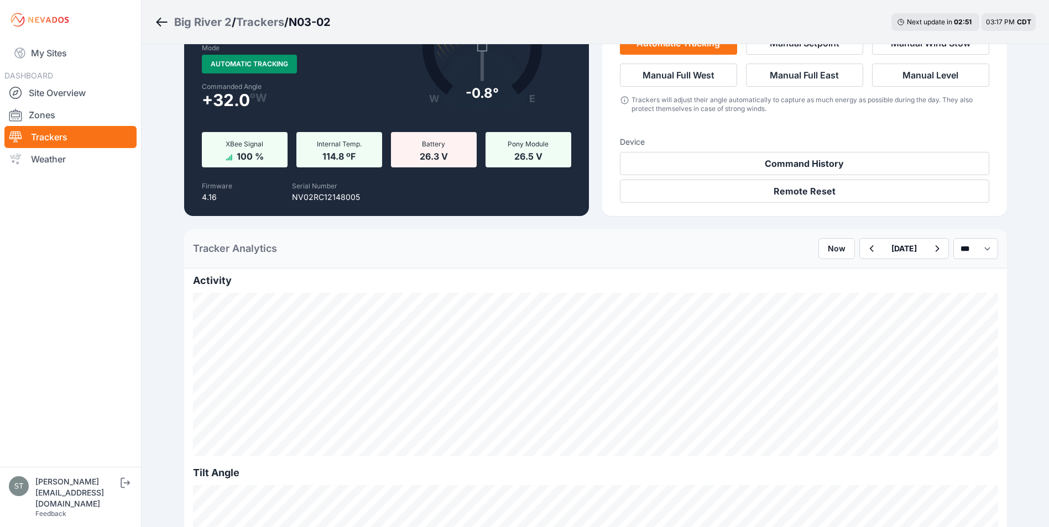
scroll to position [221, 0]
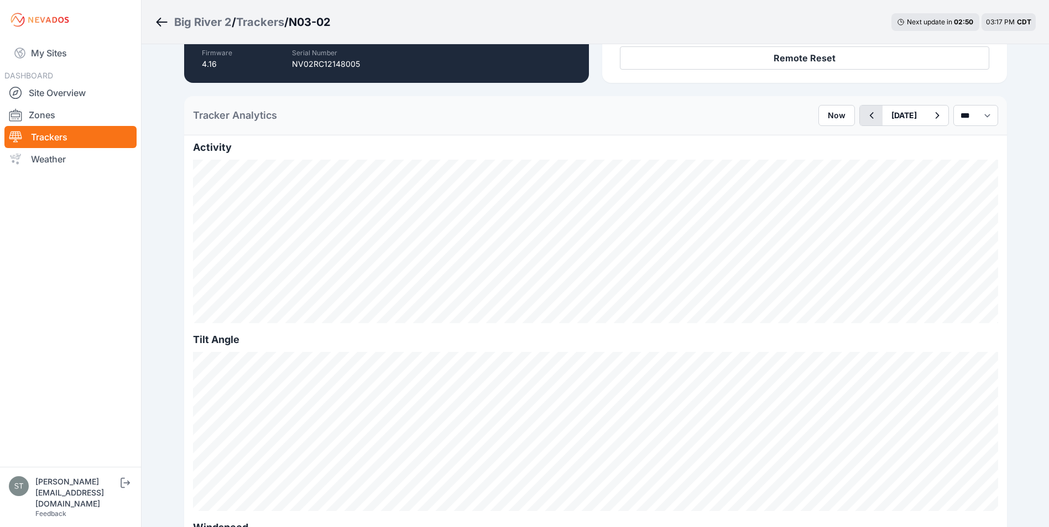
click at [860, 124] on button "button" at bounding box center [871, 116] width 23 height 20
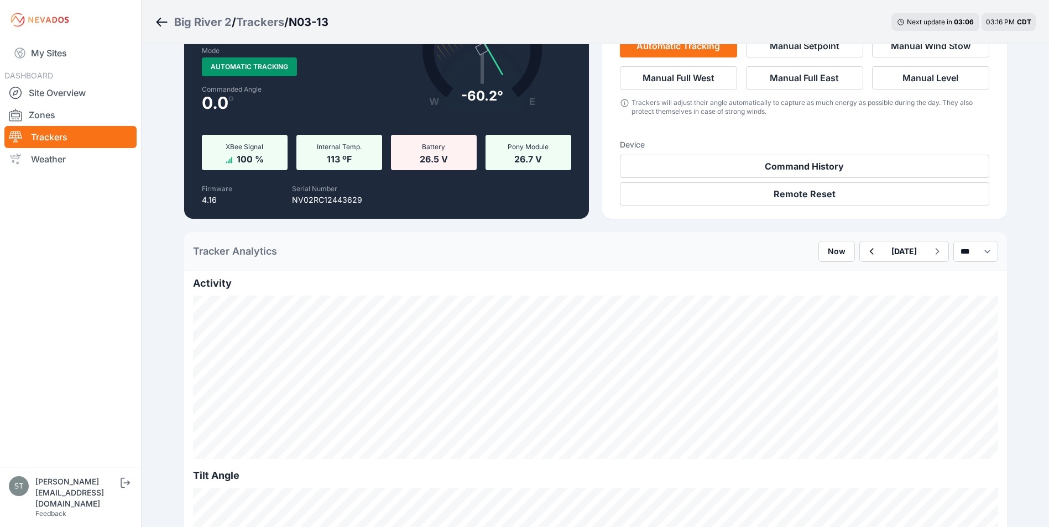
scroll to position [221, 0]
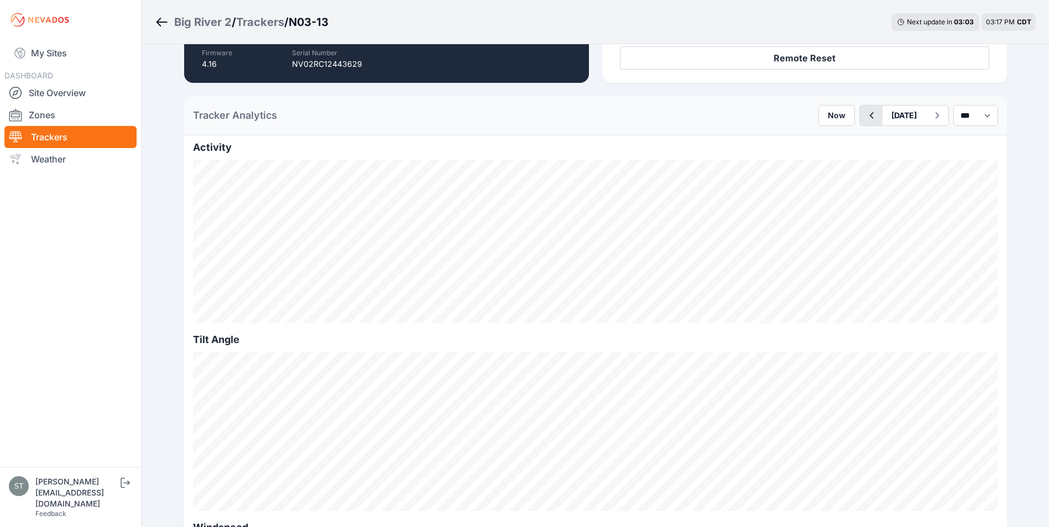
click at [869, 117] on icon "button" at bounding box center [871, 115] width 4 height 7
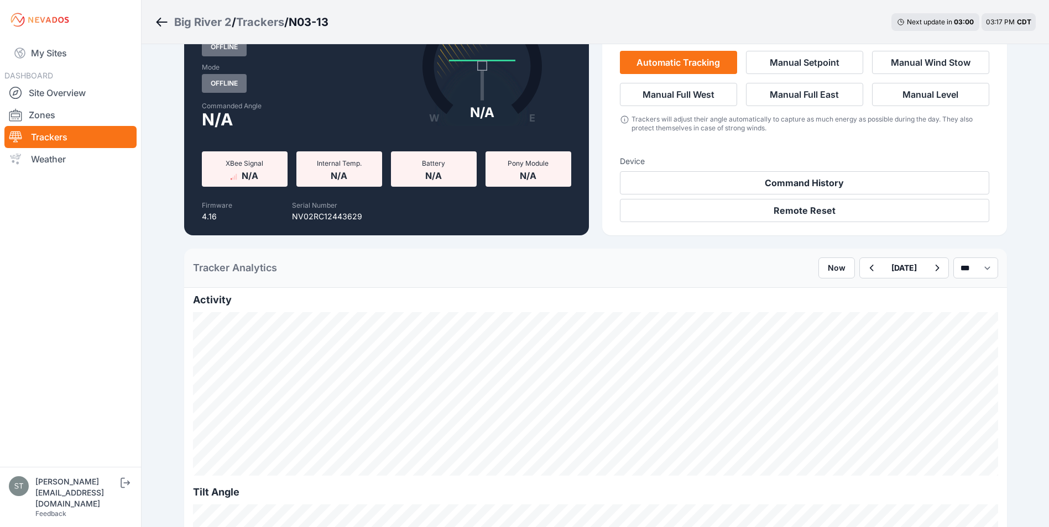
scroll to position [55, 0]
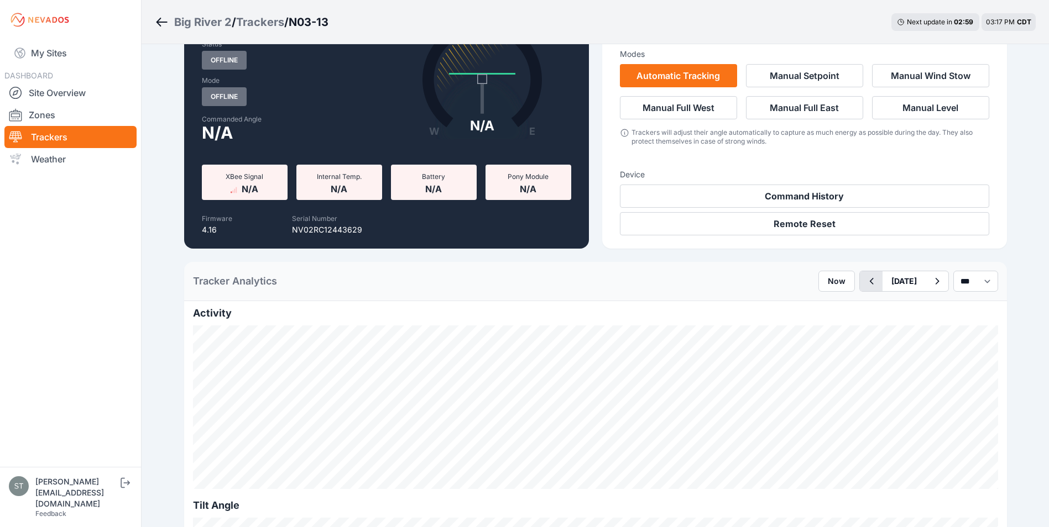
click at [864, 283] on icon "button" at bounding box center [871, 281] width 14 height 13
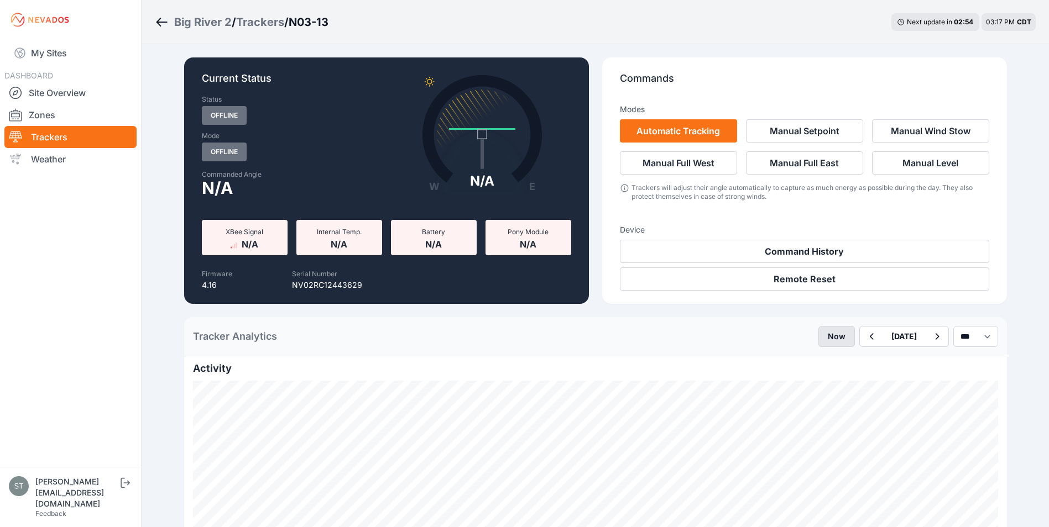
click at [818, 341] on button "Now" at bounding box center [836, 336] width 36 height 21
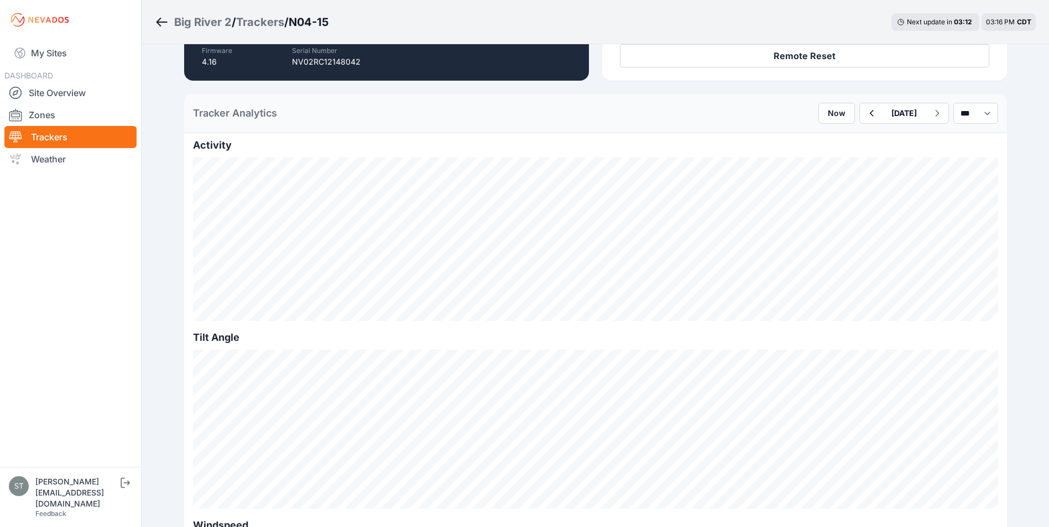
scroll to position [276, 0]
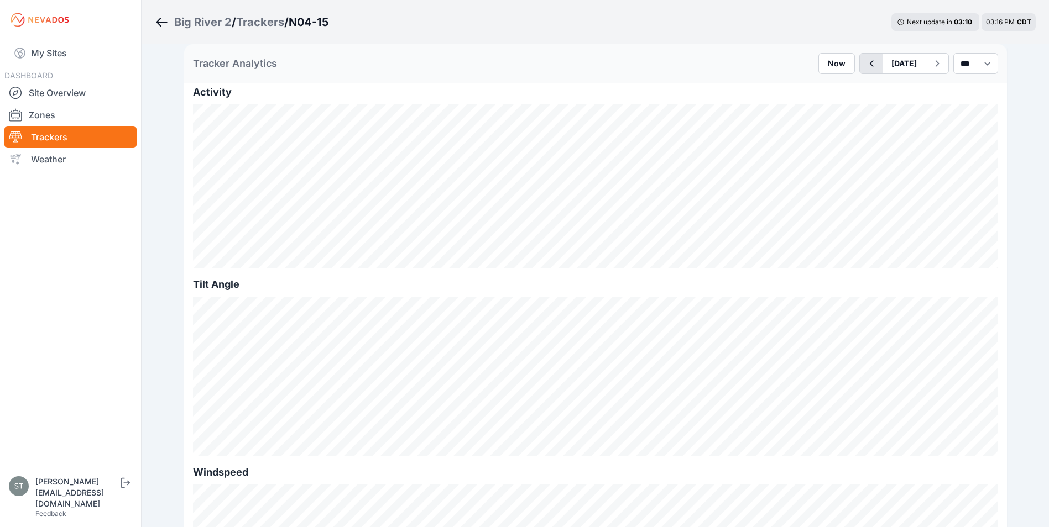
click at [864, 65] on icon "button" at bounding box center [871, 63] width 14 height 13
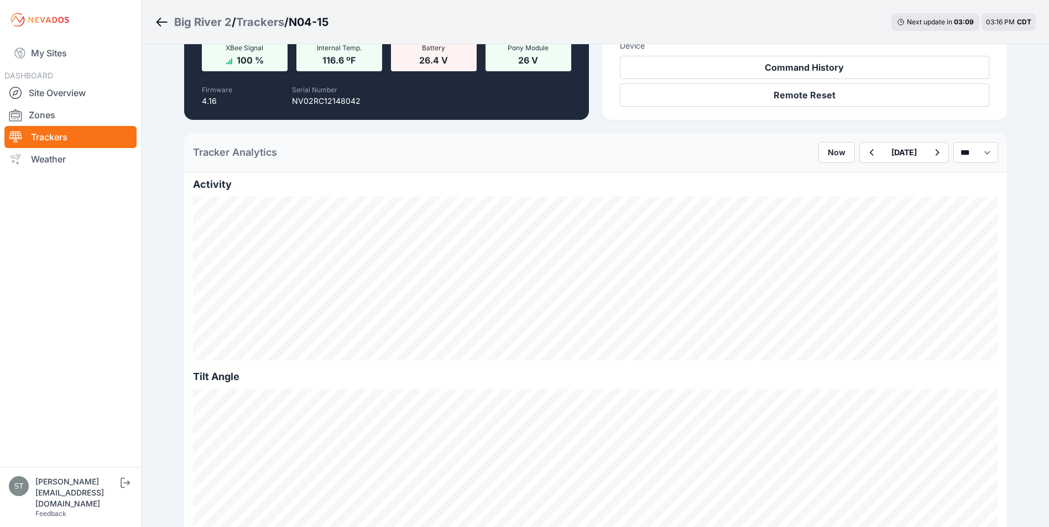
scroll to position [221, 0]
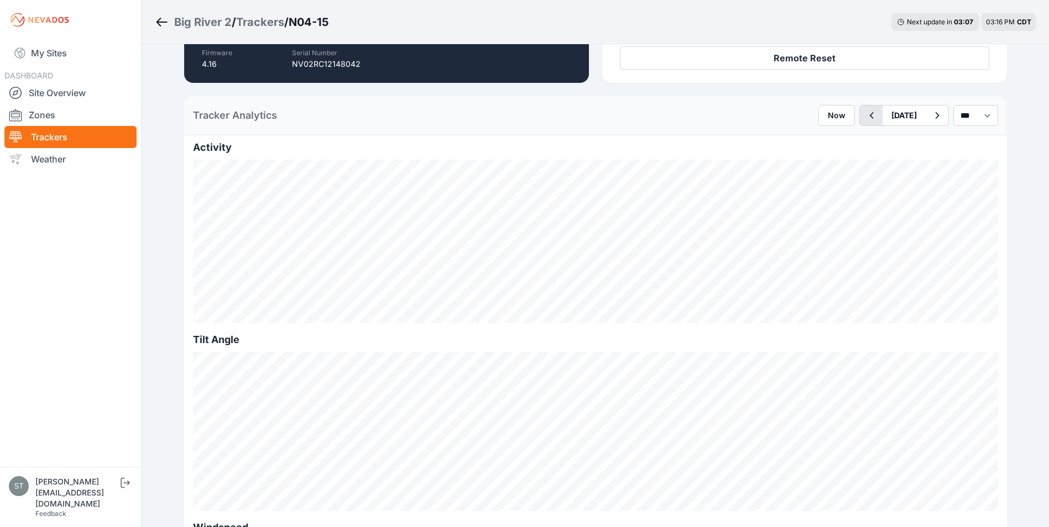
click at [869, 116] on icon "button" at bounding box center [871, 115] width 4 height 7
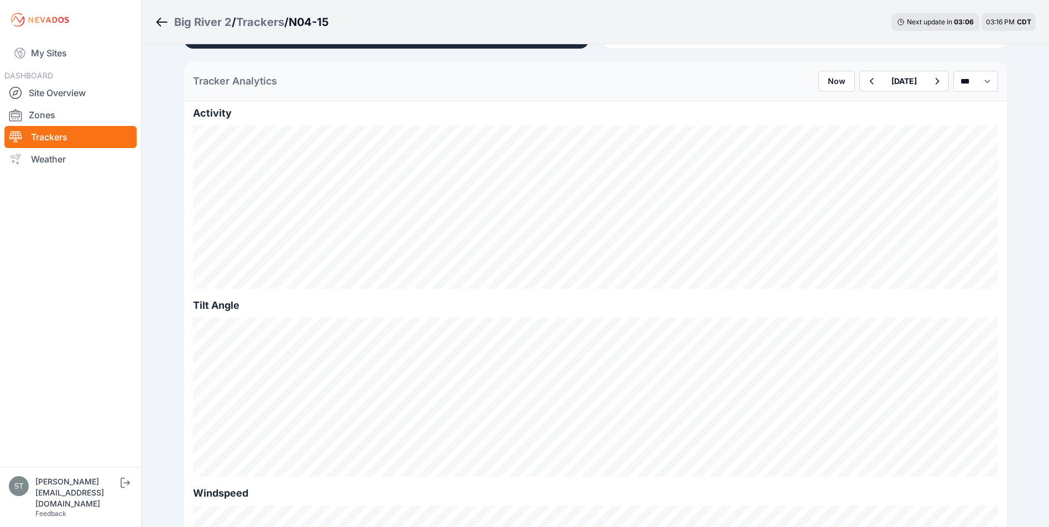
scroll to position [276, 0]
